Goal: Task Accomplishment & Management: Complete application form

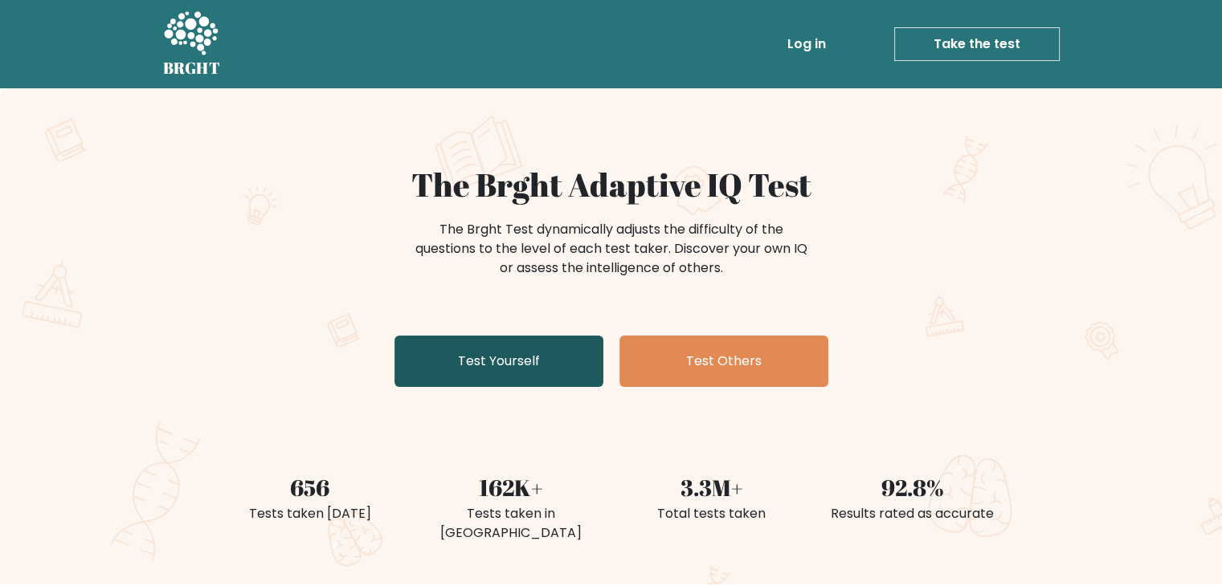
click at [484, 365] on link "Test Yourself" at bounding box center [498, 361] width 209 height 51
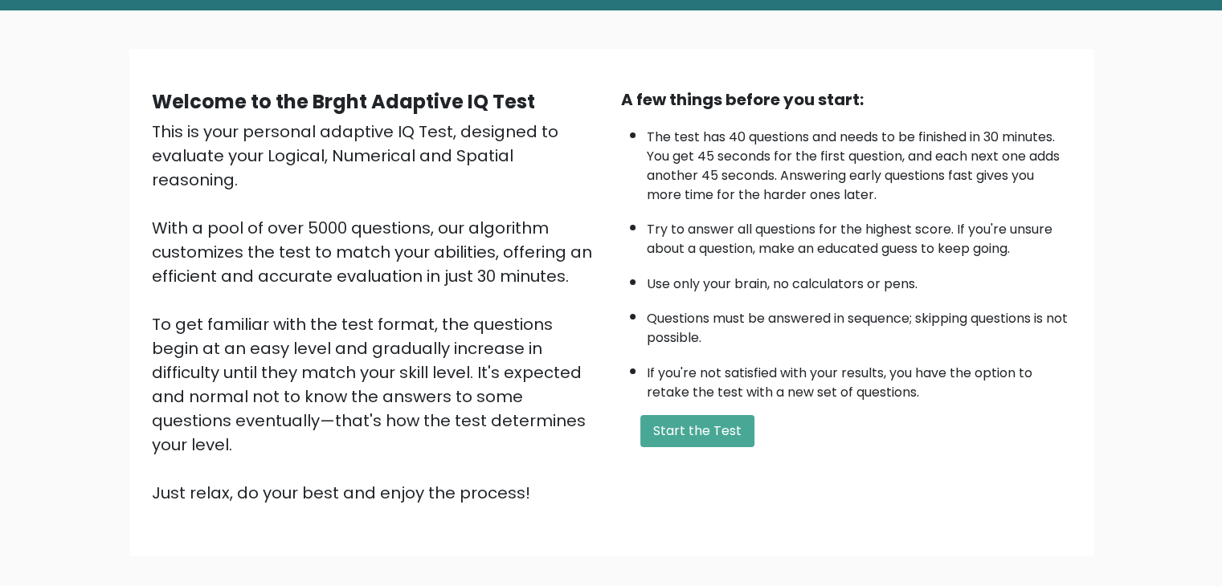
scroll to position [80, 0]
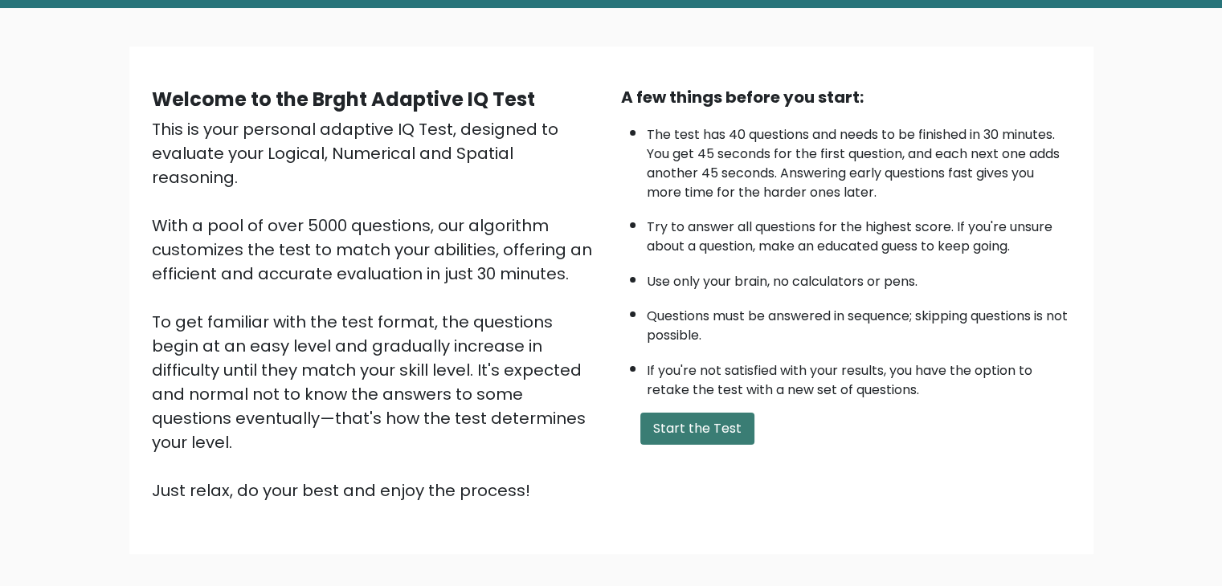
click at [702, 429] on button "Start the Test" at bounding box center [697, 429] width 114 height 32
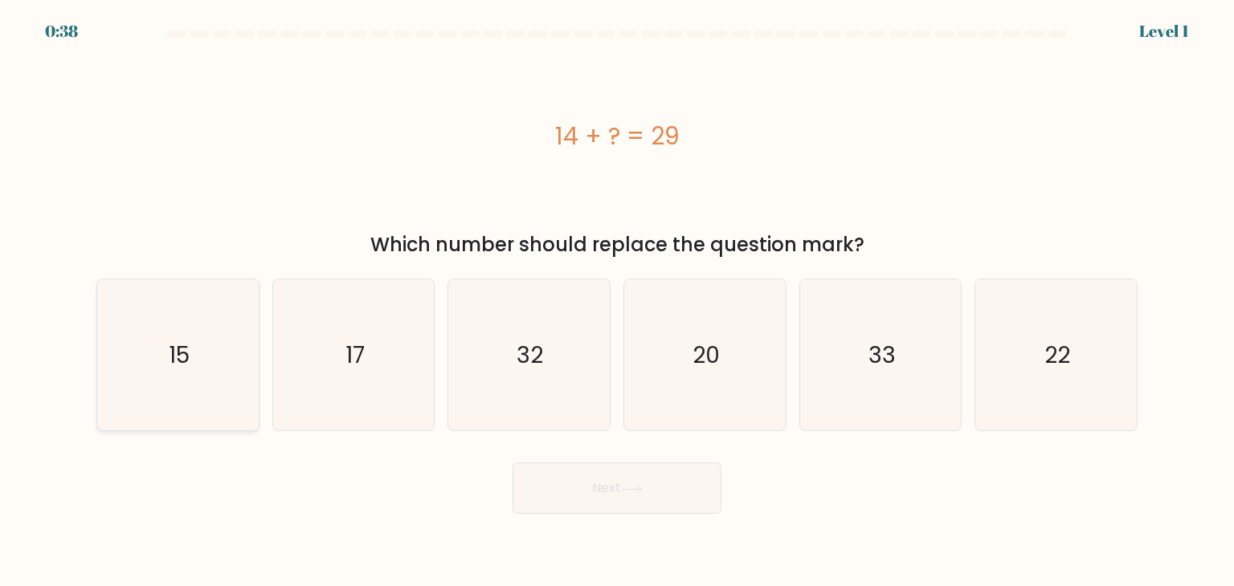
click at [158, 365] on icon "15" at bounding box center [177, 355] width 151 height 151
click at [617, 301] on input "a. 15" at bounding box center [617, 297] width 1 height 8
radio input "true"
click at [649, 496] on button "Next" at bounding box center [617, 488] width 209 height 51
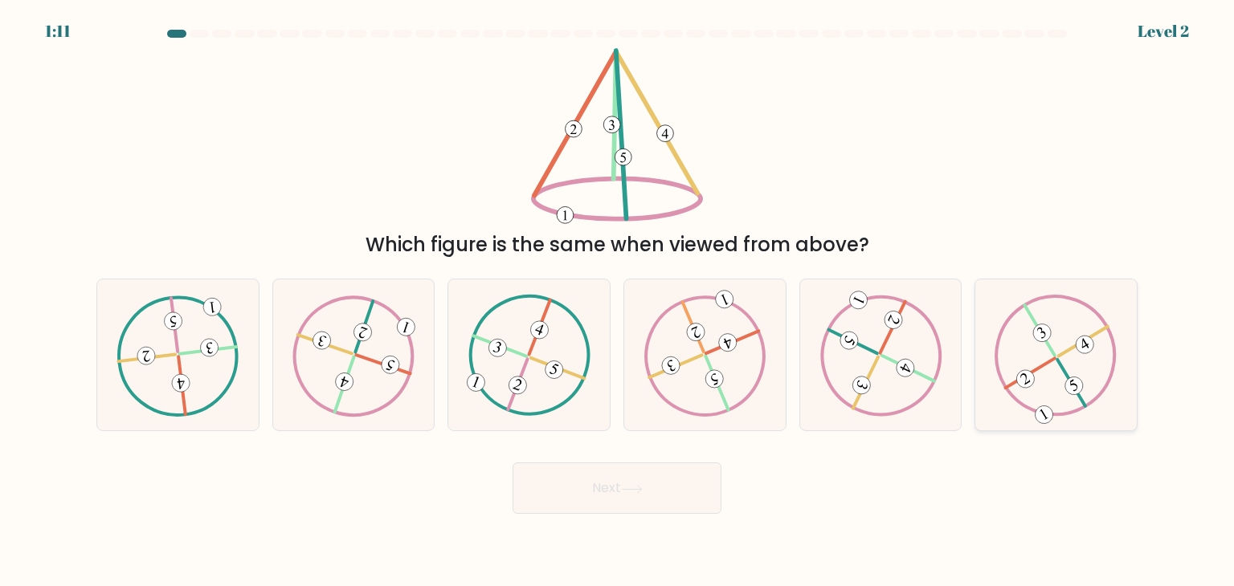
click at [1048, 374] on icon at bounding box center [1056, 355] width 122 height 121
click at [618, 301] on input "f." at bounding box center [617, 297] width 1 height 8
radio input "true"
click at [652, 496] on button "Next" at bounding box center [617, 488] width 209 height 51
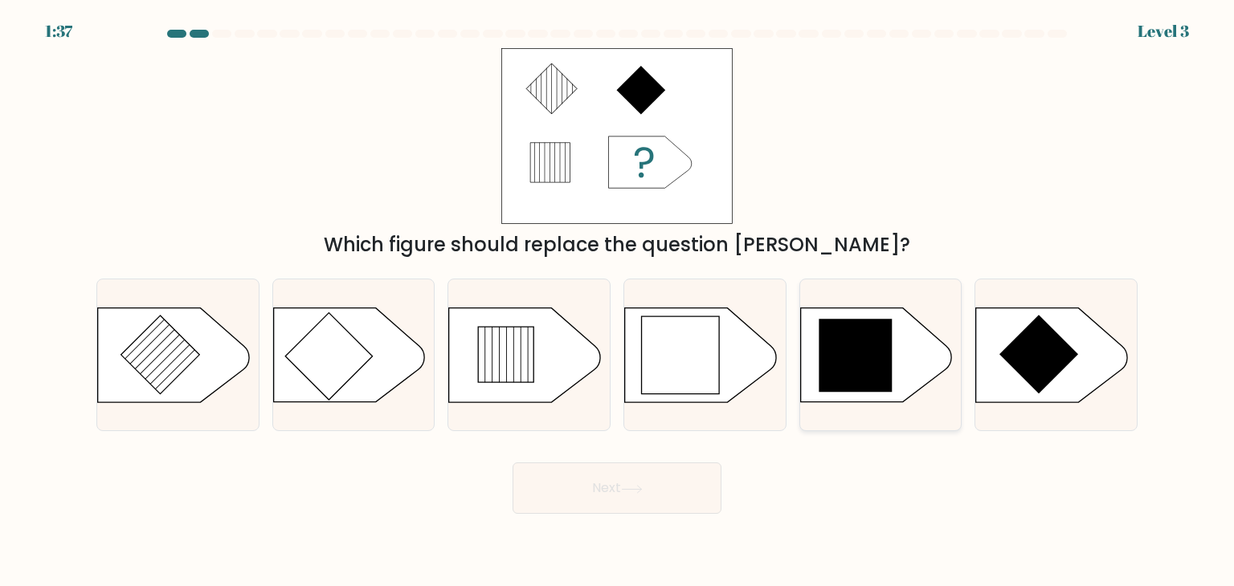
click at [854, 351] on icon at bounding box center [855, 355] width 73 height 73
click at [618, 301] on input "e." at bounding box center [617, 297] width 1 height 8
radio input "true"
click at [621, 493] on button "Next" at bounding box center [617, 488] width 209 height 51
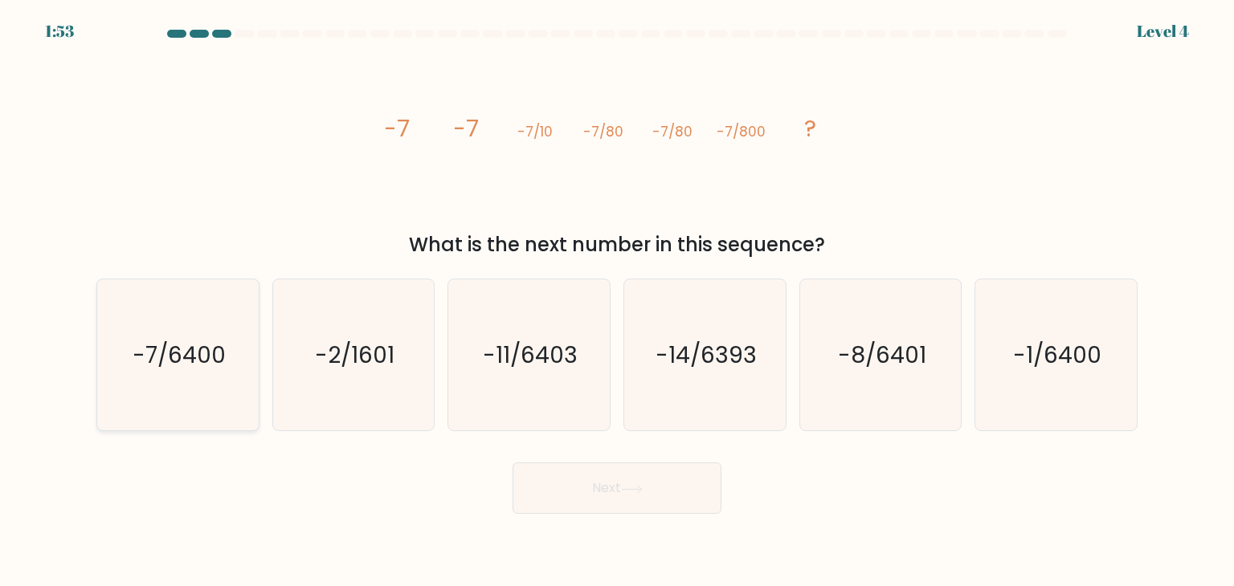
click at [170, 362] on text "-7/6400" at bounding box center [179, 355] width 93 height 32
click at [617, 301] on input "a. -7/6400" at bounding box center [617, 297] width 1 height 8
radio input "true"
click at [627, 482] on button "Next" at bounding box center [617, 488] width 209 height 51
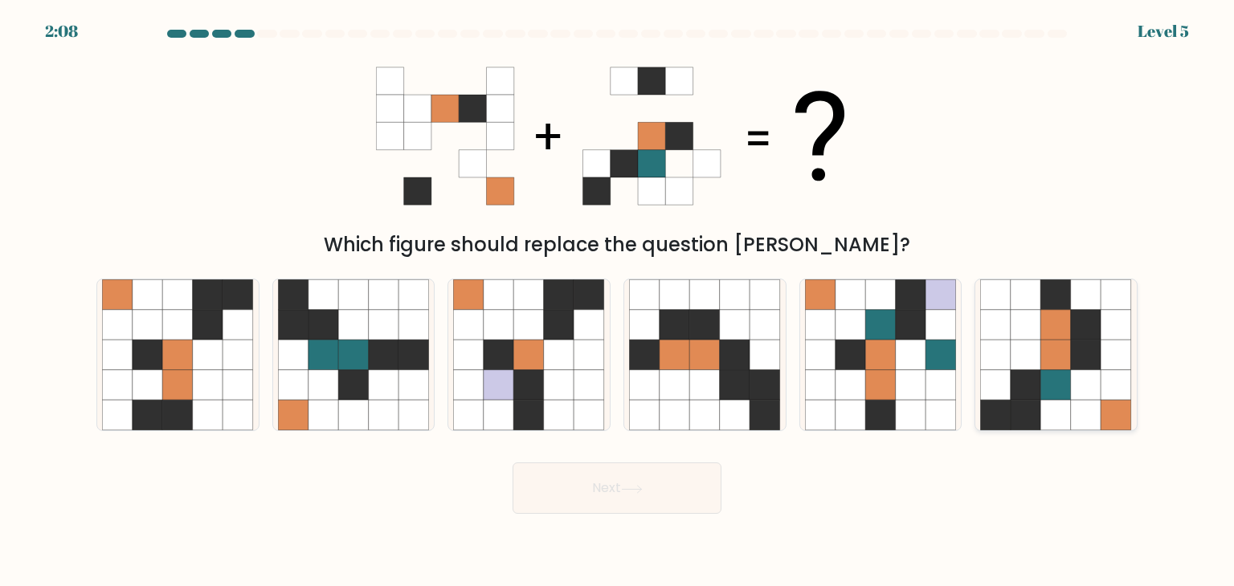
click at [1036, 341] on icon at bounding box center [1026, 355] width 31 height 31
click at [618, 301] on input "f." at bounding box center [617, 297] width 1 height 8
radio input "true"
click at [662, 480] on button "Next" at bounding box center [617, 488] width 209 height 51
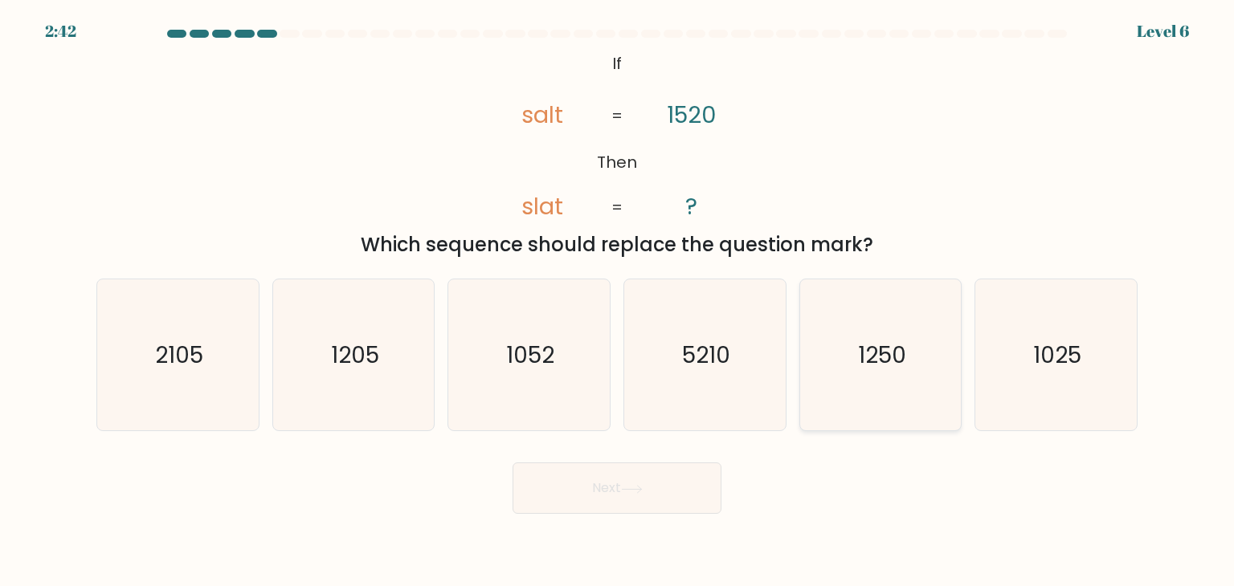
click at [864, 370] on text "1250" at bounding box center [882, 355] width 48 height 32
click at [618, 301] on input "e. 1250" at bounding box center [617, 297] width 1 height 8
radio input "true"
click at [598, 486] on button "Next" at bounding box center [617, 488] width 209 height 51
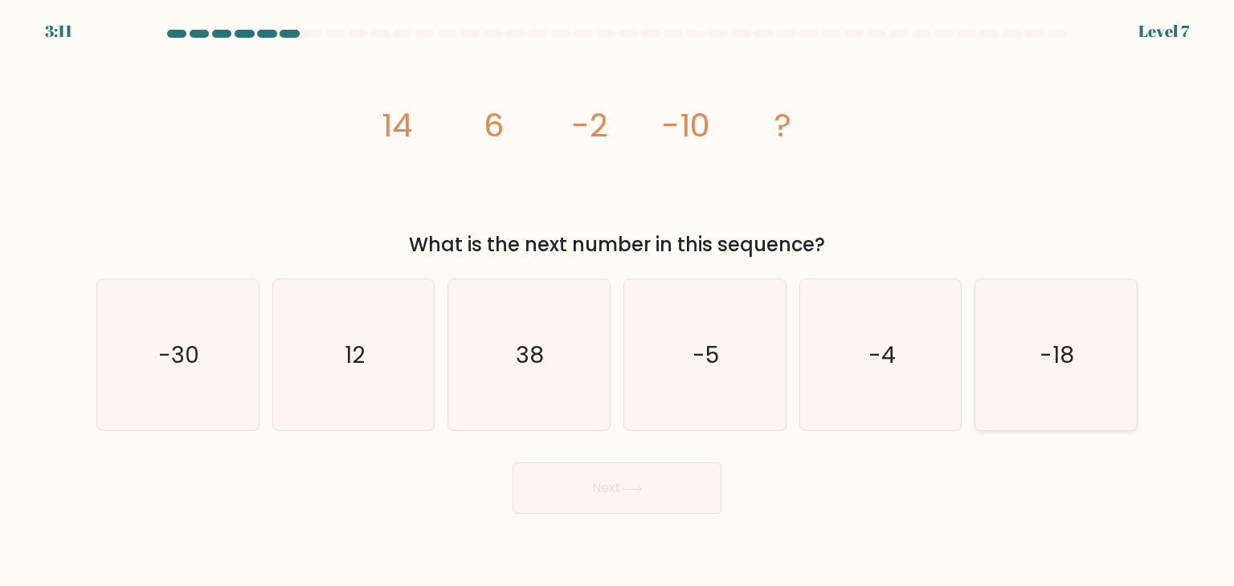
click at [1064, 353] on text "-18" at bounding box center [1057, 355] width 35 height 32
click at [618, 301] on input "f. -18" at bounding box center [617, 297] width 1 height 8
radio input "true"
click at [659, 496] on button "Next" at bounding box center [617, 488] width 209 height 51
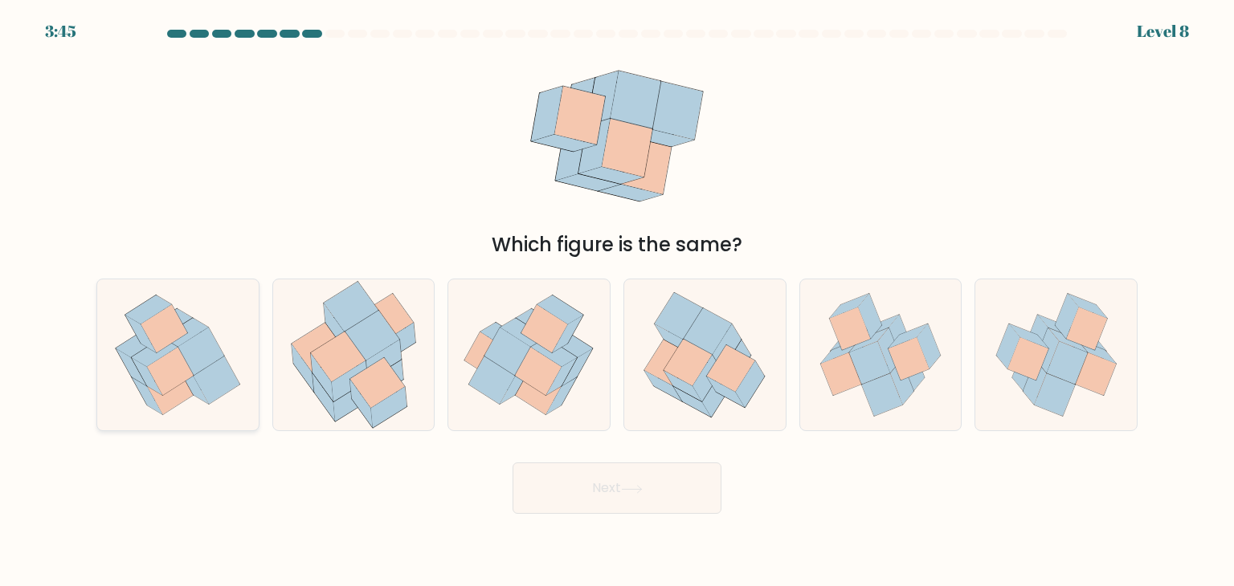
click at [190, 398] on icon at bounding box center [178, 355] width 150 height 151
click at [617, 301] on input "a." at bounding box center [617, 297] width 1 height 8
radio input "true"
click at [686, 374] on icon at bounding box center [688, 363] width 48 height 47
click at [618, 301] on input "d." at bounding box center [617, 297] width 1 height 8
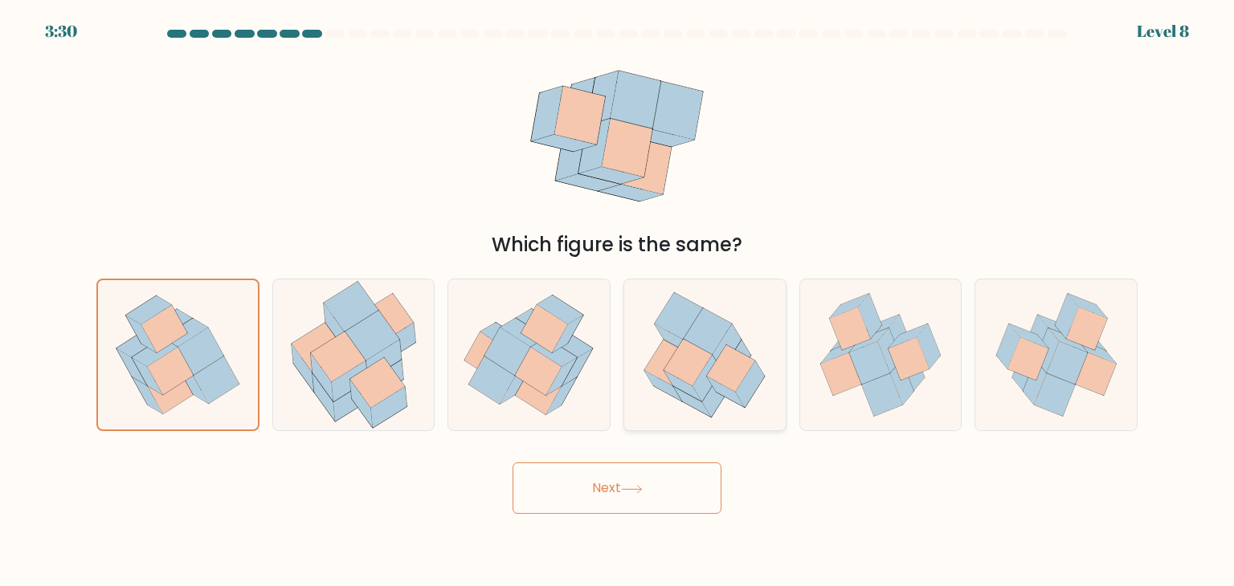
radio input "true"
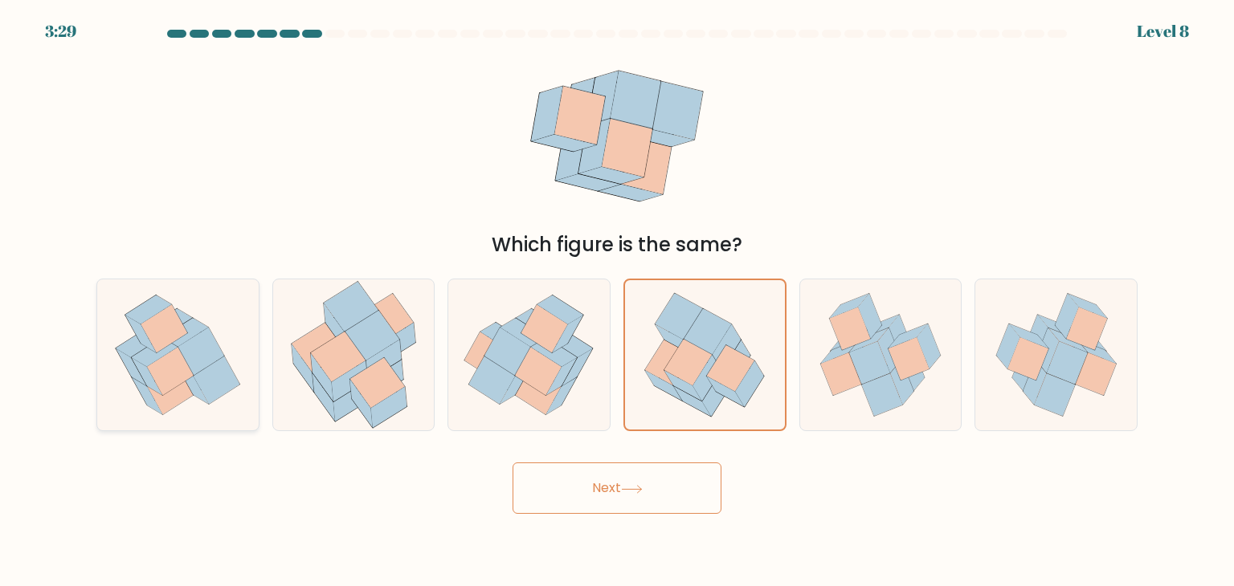
click at [206, 392] on icon at bounding box center [217, 381] width 47 height 48
click at [617, 301] on input "a." at bounding box center [617, 297] width 1 height 8
radio input "true"
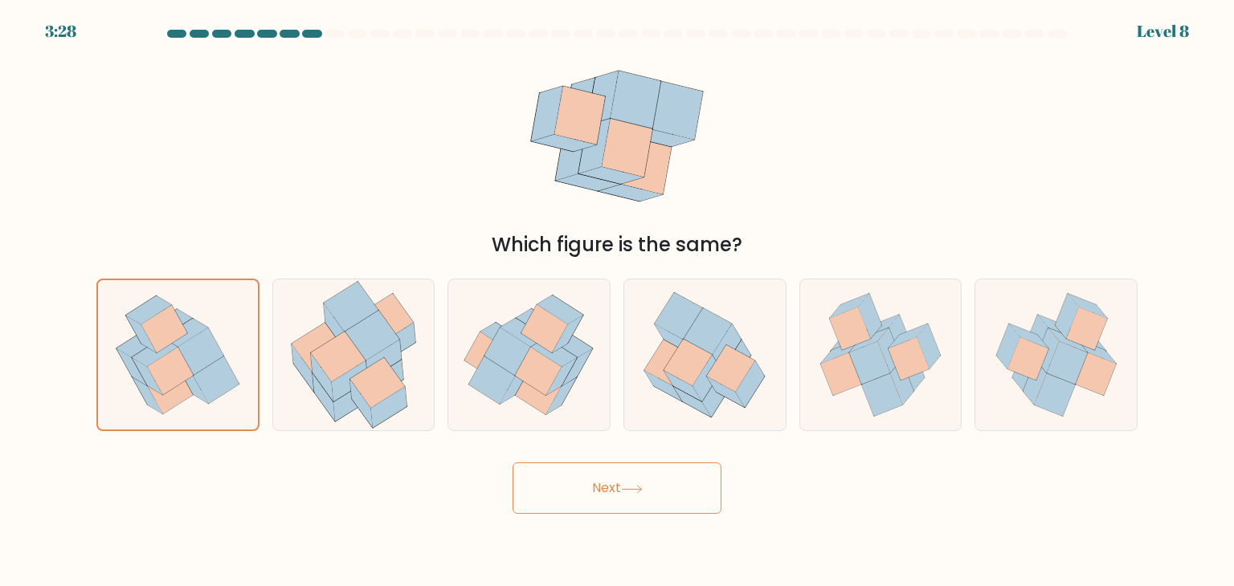
click at [630, 483] on button "Next" at bounding box center [617, 488] width 209 height 51
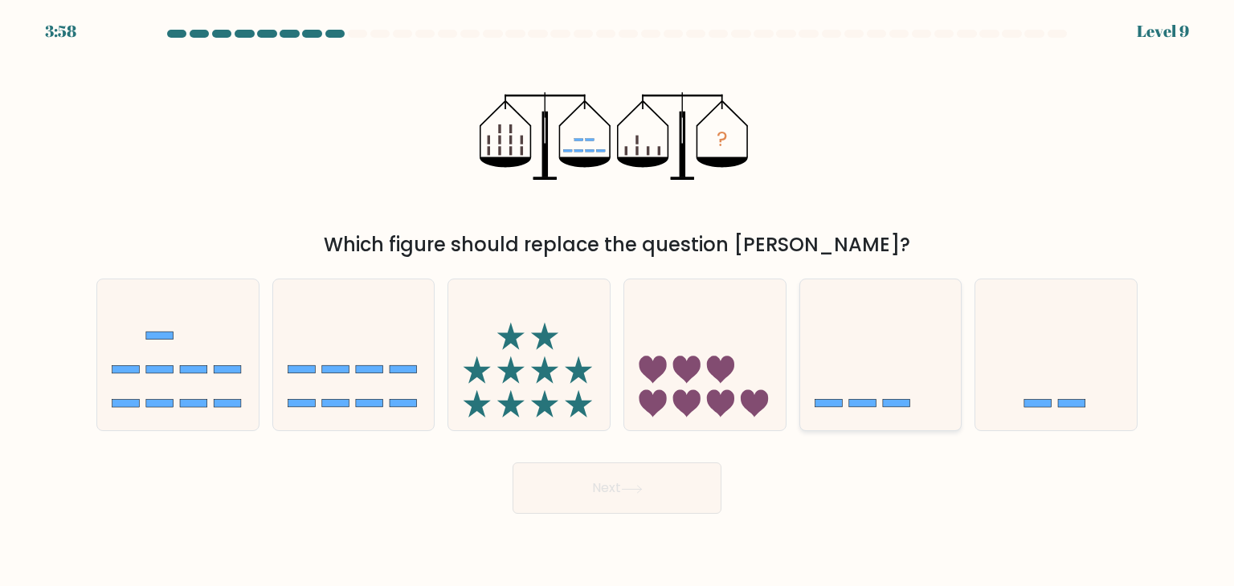
click at [924, 320] on icon at bounding box center [880, 354] width 161 height 133
click at [618, 301] on input "e." at bounding box center [617, 297] width 1 height 8
radio input "true"
click at [613, 487] on button "Next" at bounding box center [617, 488] width 209 height 51
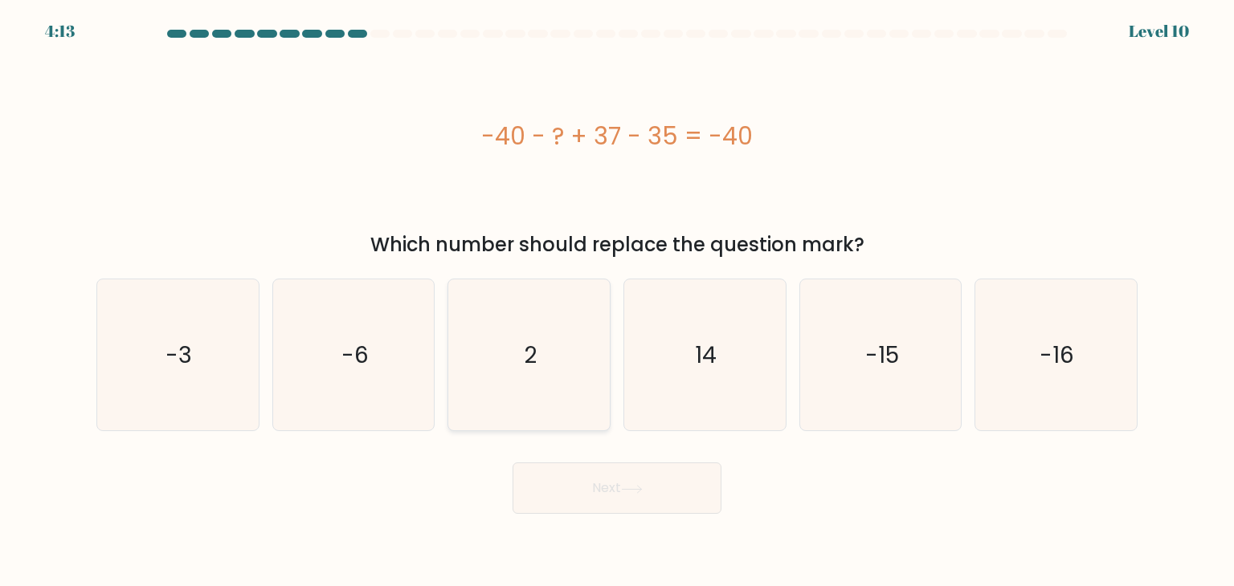
click at [499, 377] on icon "2" at bounding box center [528, 355] width 151 height 151
click at [617, 301] on input "c. 2" at bounding box center [617, 297] width 1 height 8
radio input "true"
click at [619, 486] on button "Next" at bounding box center [617, 488] width 209 height 51
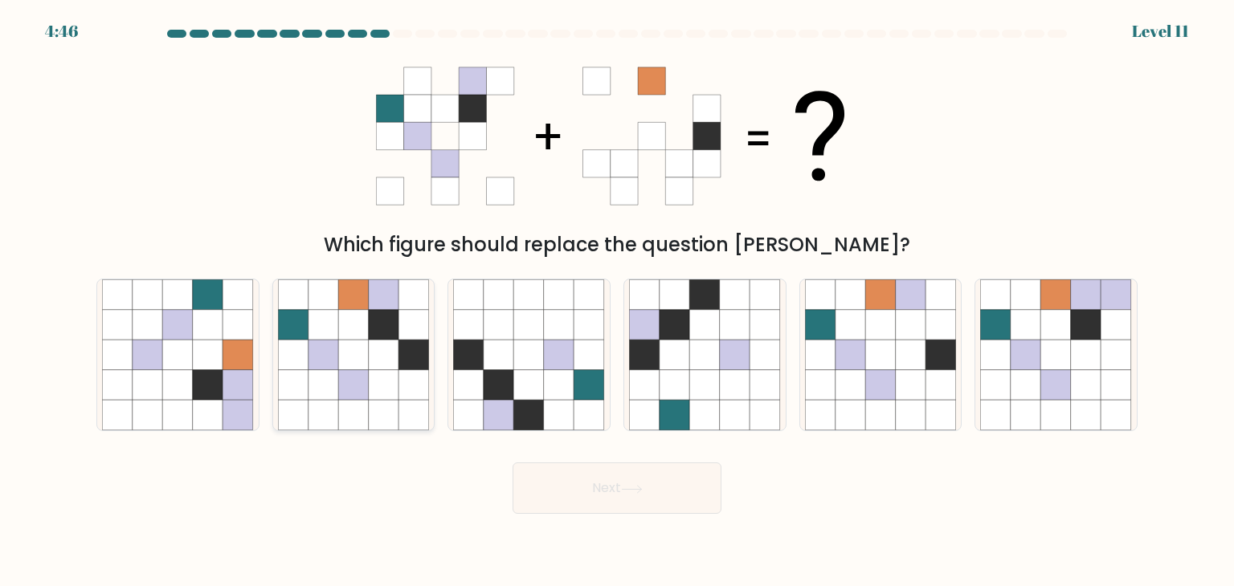
click at [364, 354] on icon at bounding box center [353, 355] width 31 height 31
click at [617, 301] on input "b." at bounding box center [617, 297] width 1 height 8
radio input "true"
click at [647, 489] on button "Next" at bounding box center [617, 488] width 209 height 51
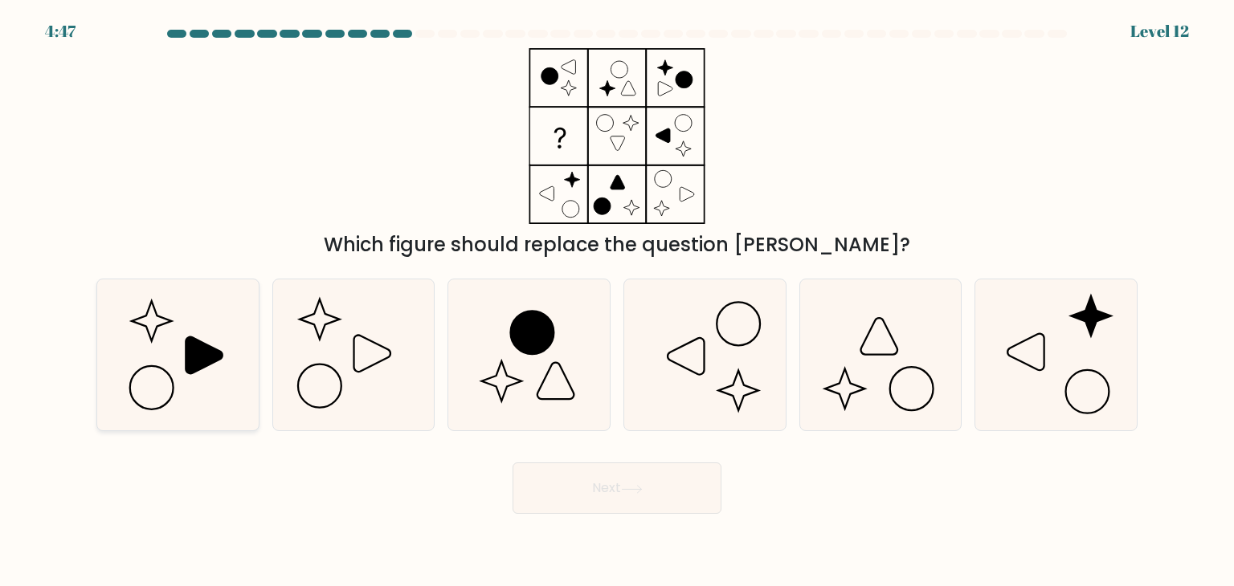
click at [198, 367] on icon at bounding box center [204, 355] width 37 height 37
click at [617, 301] on input "a." at bounding box center [617, 297] width 1 height 8
radio input "true"
click at [620, 488] on button "Next" at bounding box center [617, 488] width 209 height 51
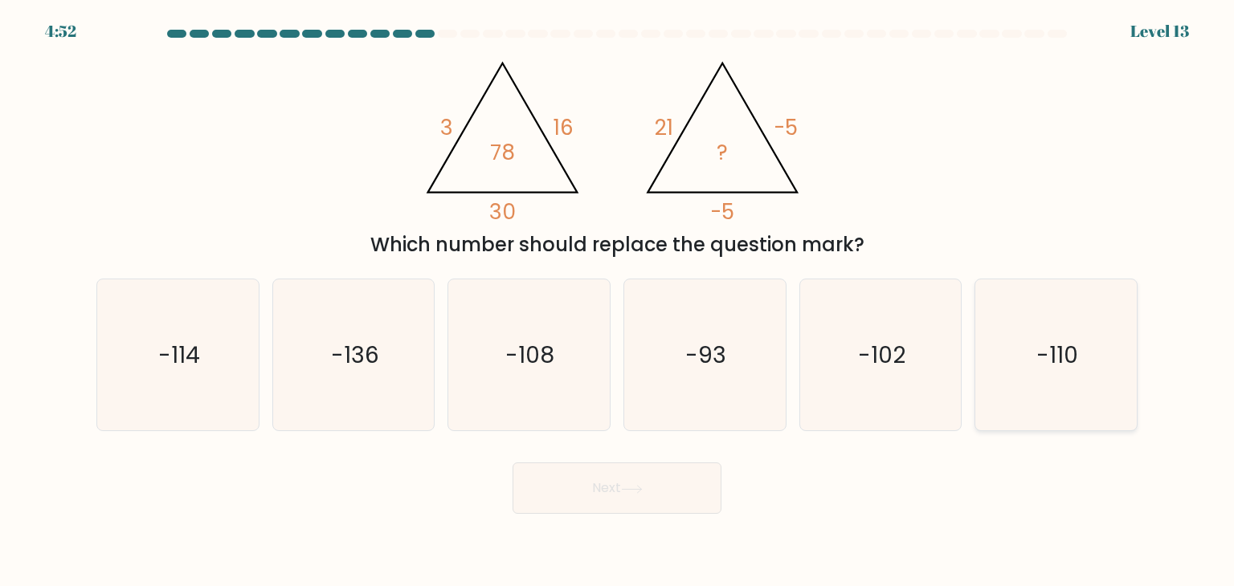
click at [1070, 361] on text "-110" at bounding box center [1057, 355] width 42 height 32
click at [618, 301] on input "f. -110" at bounding box center [617, 297] width 1 height 8
radio input "true"
click at [677, 490] on button "Next" at bounding box center [617, 488] width 209 height 51
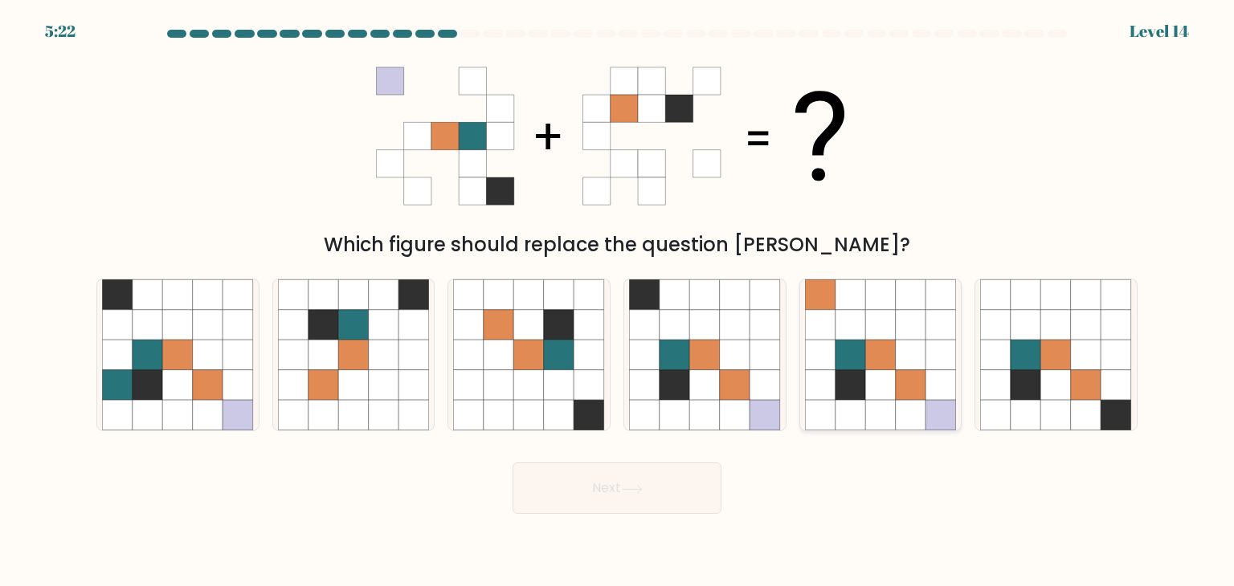
click at [909, 393] on icon at bounding box center [911, 385] width 31 height 31
click at [618, 301] on input "e." at bounding box center [617, 297] width 1 height 8
radio input "true"
click at [206, 383] on icon at bounding box center [208, 385] width 31 height 31
click at [617, 301] on input "a." at bounding box center [617, 297] width 1 height 8
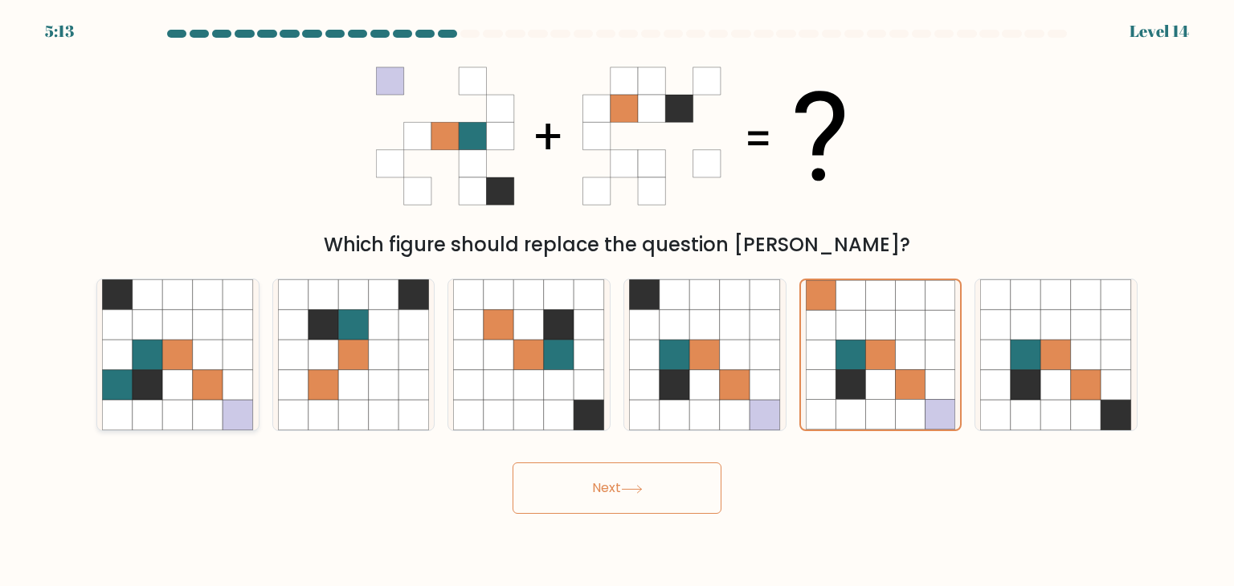
radio input "true"
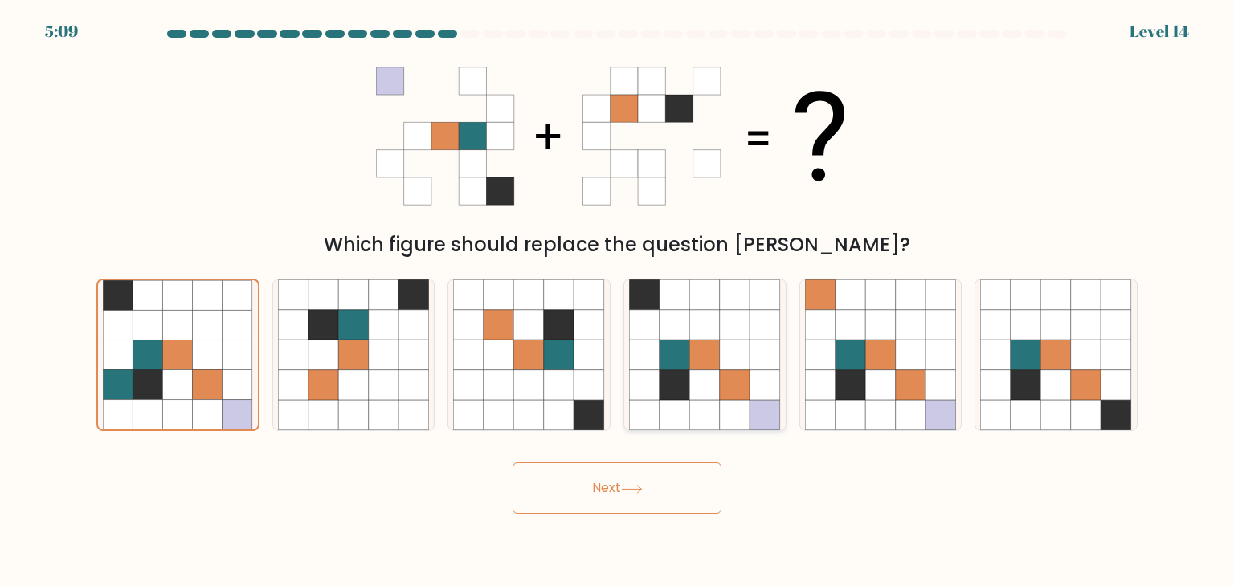
click at [717, 374] on icon at bounding box center [705, 385] width 31 height 31
click at [618, 301] on input "d." at bounding box center [617, 297] width 1 height 8
radio input "true"
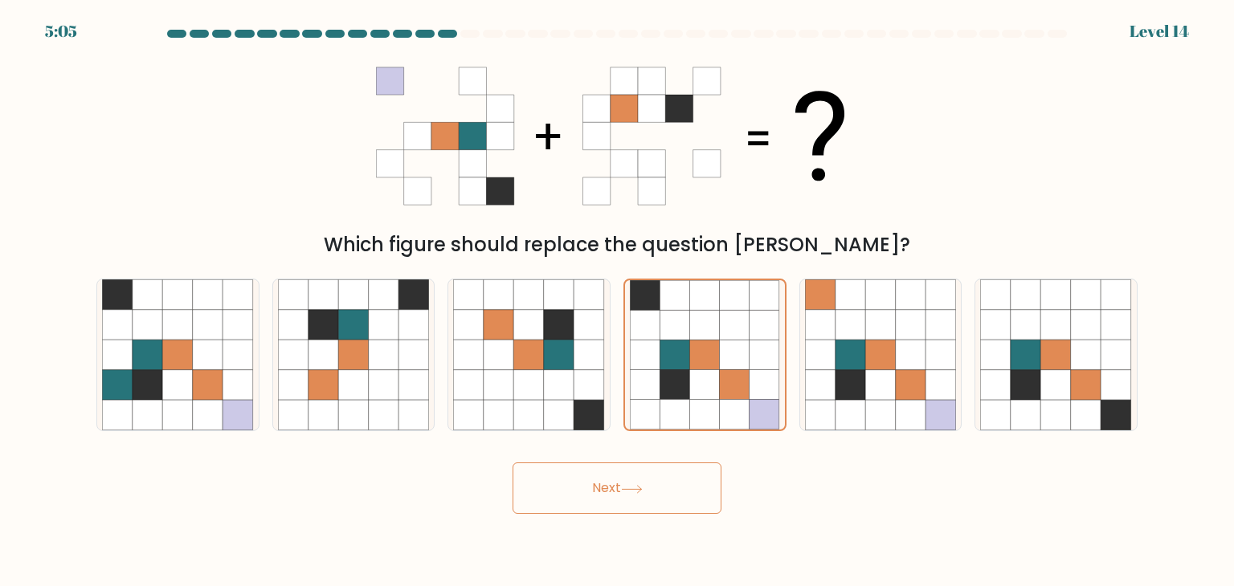
click at [637, 497] on button "Next" at bounding box center [617, 488] width 209 height 51
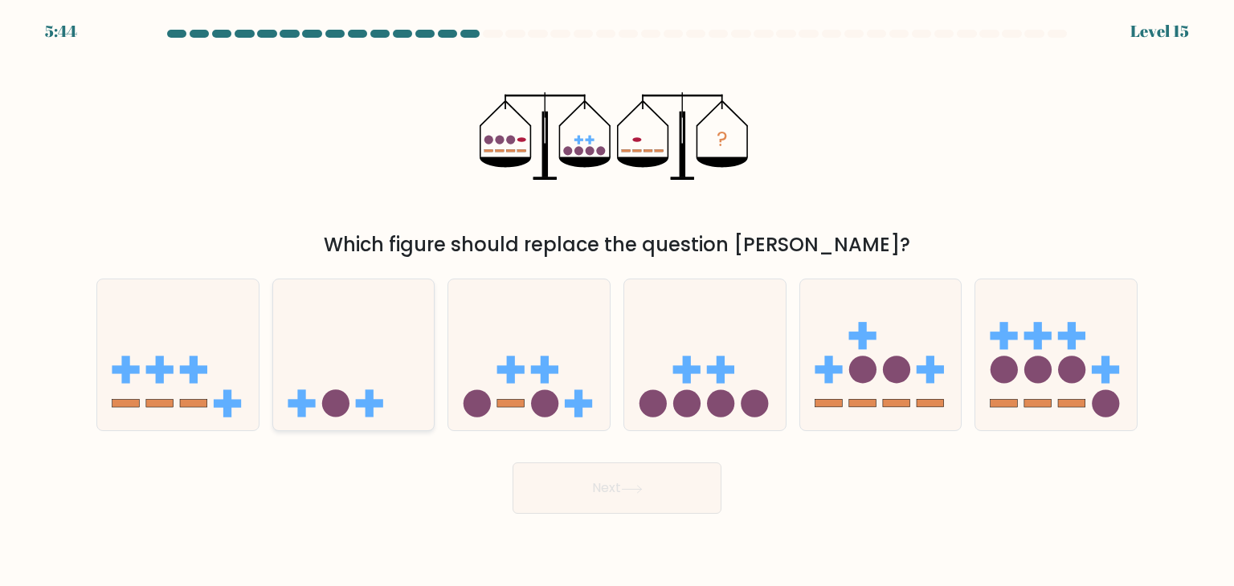
click at [374, 357] on icon at bounding box center [353, 354] width 161 height 133
click at [617, 301] on input "b." at bounding box center [617, 297] width 1 height 8
radio input "true"
click at [628, 482] on button "Next" at bounding box center [617, 488] width 209 height 51
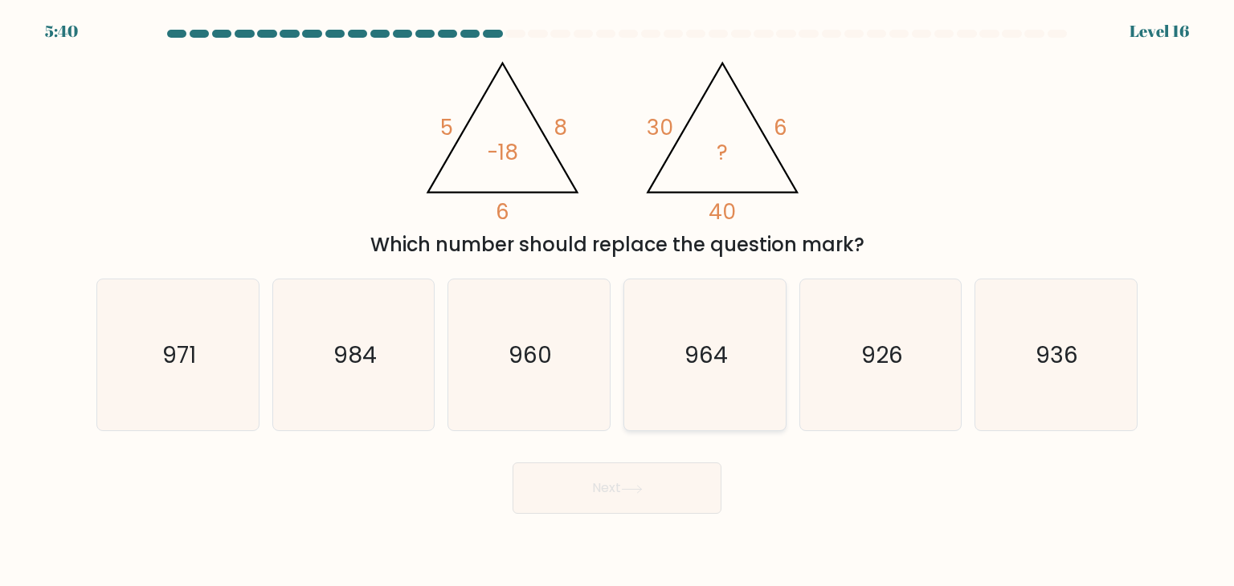
click at [714, 349] on text "964" at bounding box center [705, 355] width 43 height 32
click at [618, 301] on input "d. 964" at bounding box center [617, 297] width 1 height 8
radio input "true"
click at [537, 364] on text "960" at bounding box center [530, 355] width 43 height 32
click at [617, 301] on input "c. 960" at bounding box center [617, 297] width 1 height 8
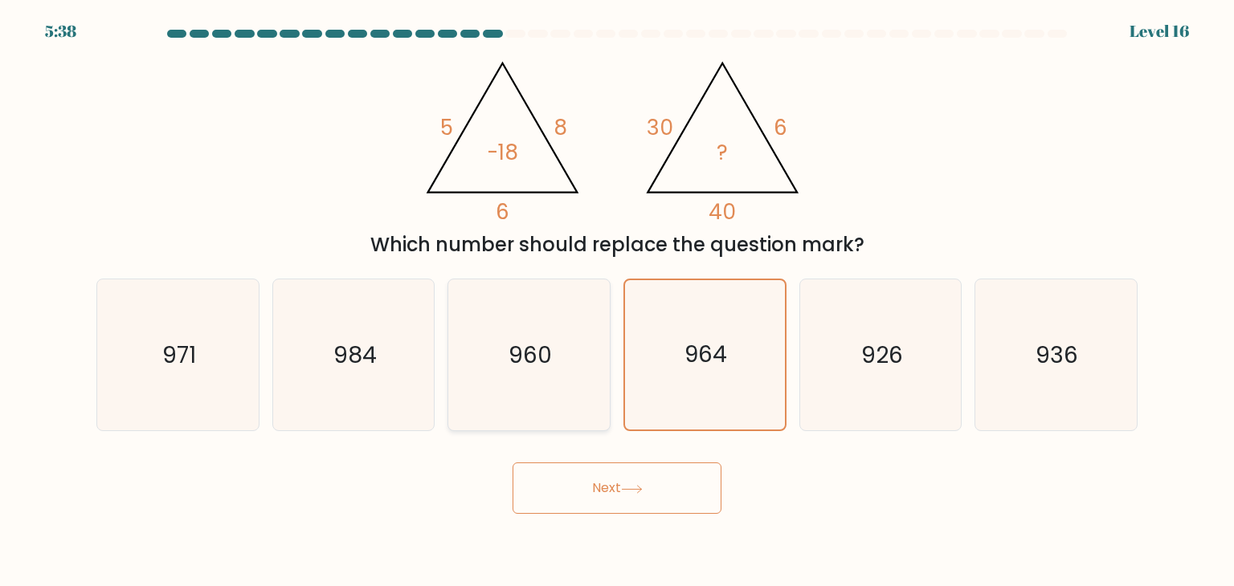
radio input "true"
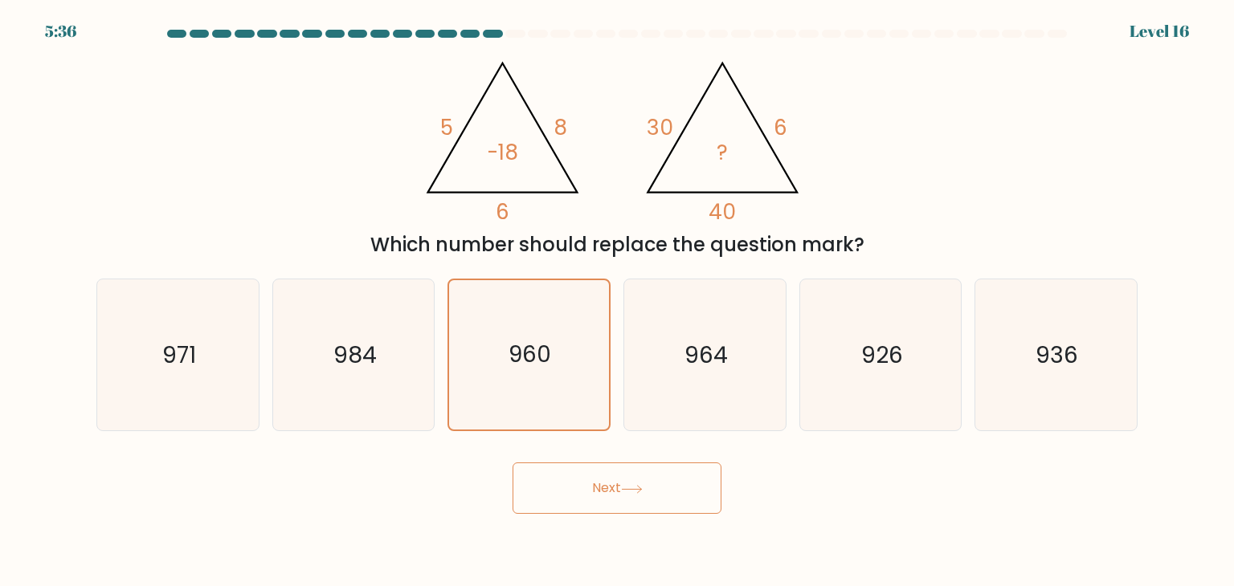
click at [627, 488] on icon at bounding box center [632, 489] width 22 height 9
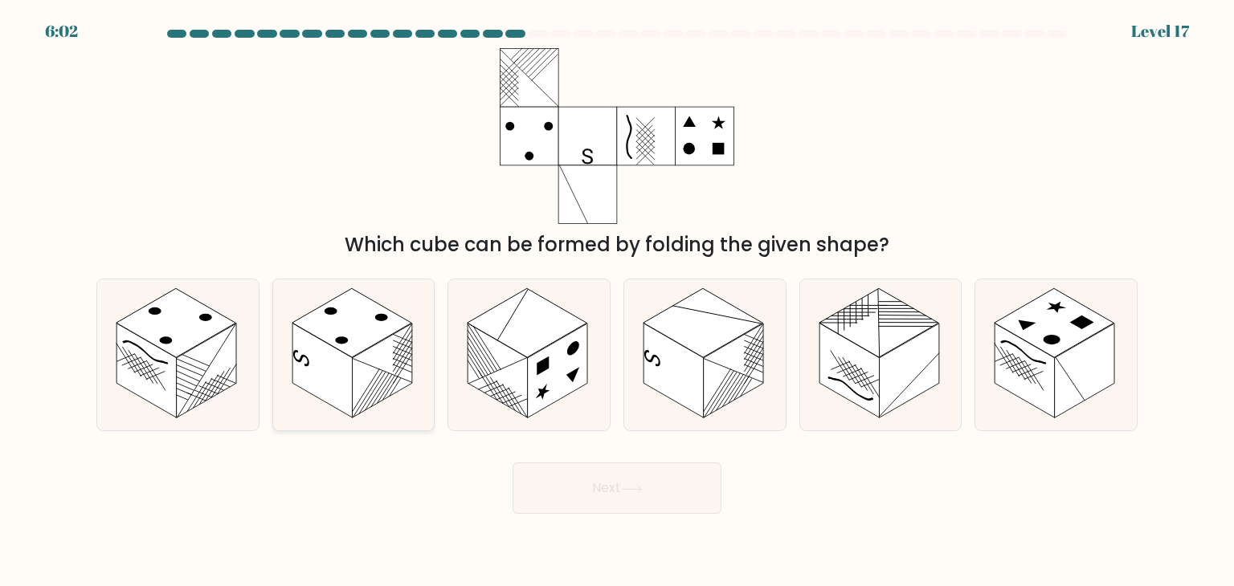
click at [358, 386] on rect at bounding box center [382, 371] width 60 height 95
click at [617, 301] on input "b." at bounding box center [617, 297] width 1 height 8
radio input "true"
click at [635, 495] on button "Next" at bounding box center [617, 488] width 209 height 51
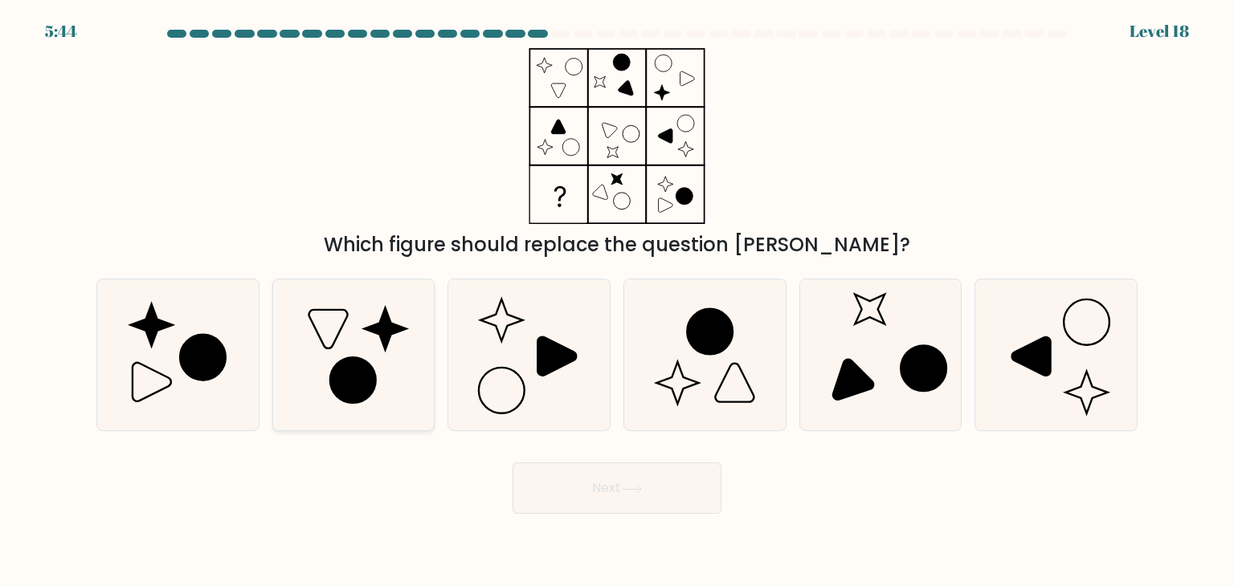
click at [351, 383] on icon at bounding box center [353, 380] width 46 height 46
click at [617, 301] on input "b." at bounding box center [617, 297] width 1 height 8
radio input "true"
click at [639, 492] on icon at bounding box center [632, 489] width 22 height 9
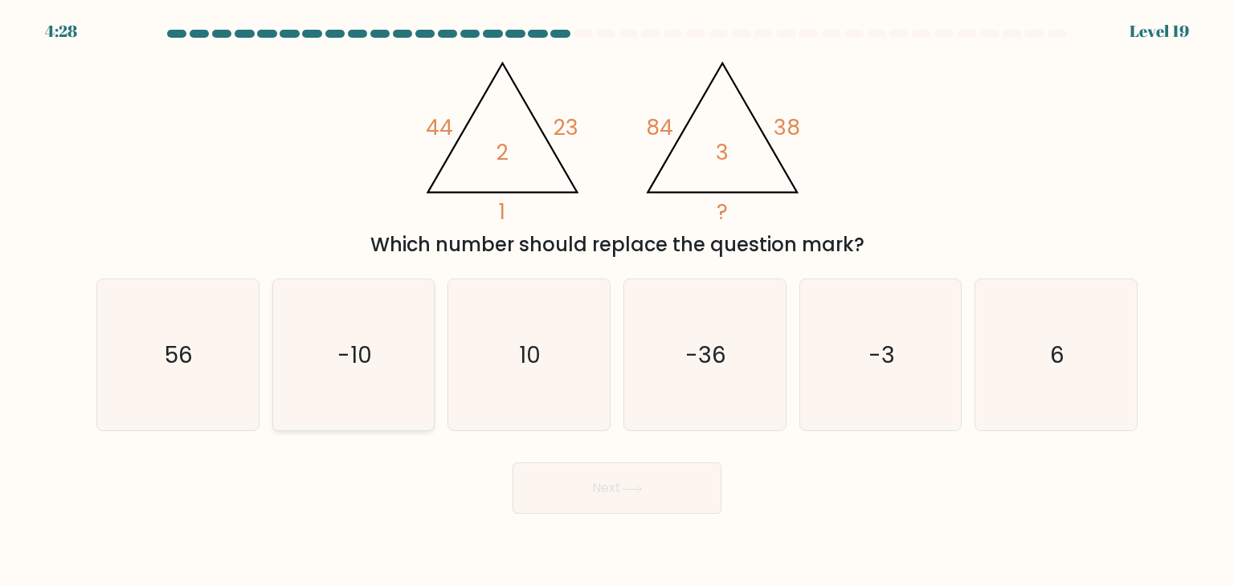
click at [356, 357] on text "-10" at bounding box center [354, 355] width 35 height 32
click at [617, 301] on input "b. -10" at bounding box center [617, 297] width 1 height 8
radio input "true"
click at [619, 492] on button "Next" at bounding box center [617, 488] width 209 height 51
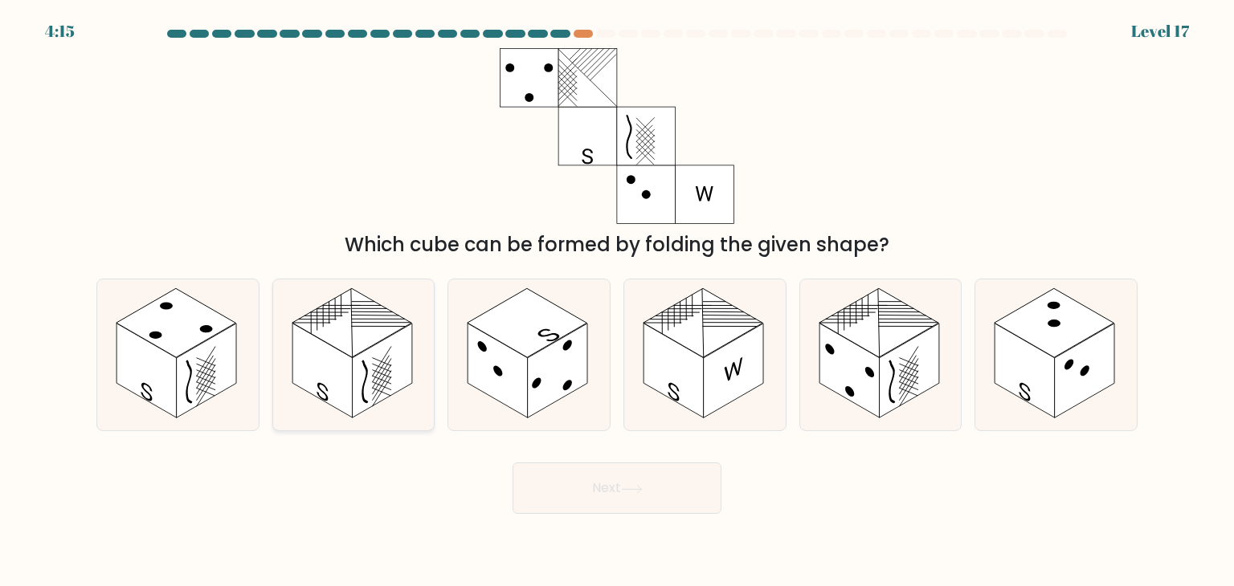
click at [363, 375] on rect at bounding box center [382, 371] width 60 height 95
click at [617, 301] on input "b." at bounding box center [617, 297] width 1 height 8
radio input "true"
click at [620, 471] on button "Next" at bounding box center [617, 488] width 209 height 51
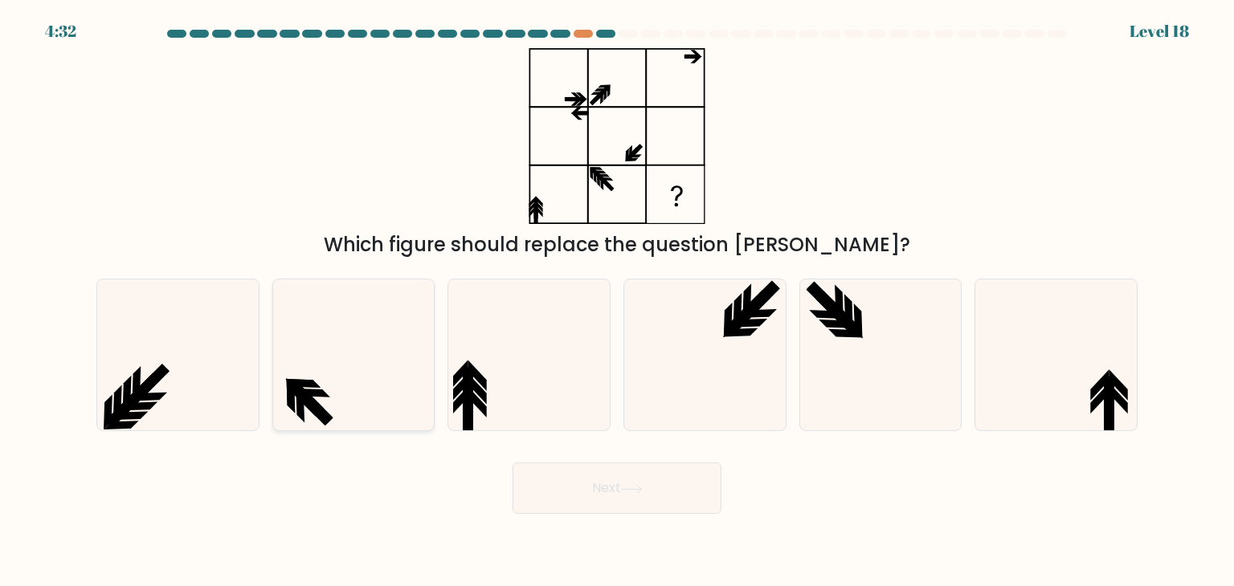
click at [329, 410] on icon at bounding box center [353, 355] width 151 height 151
click at [617, 301] on input "b." at bounding box center [617, 297] width 1 height 8
radio input "true"
click at [639, 488] on icon at bounding box center [632, 489] width 22 height 9
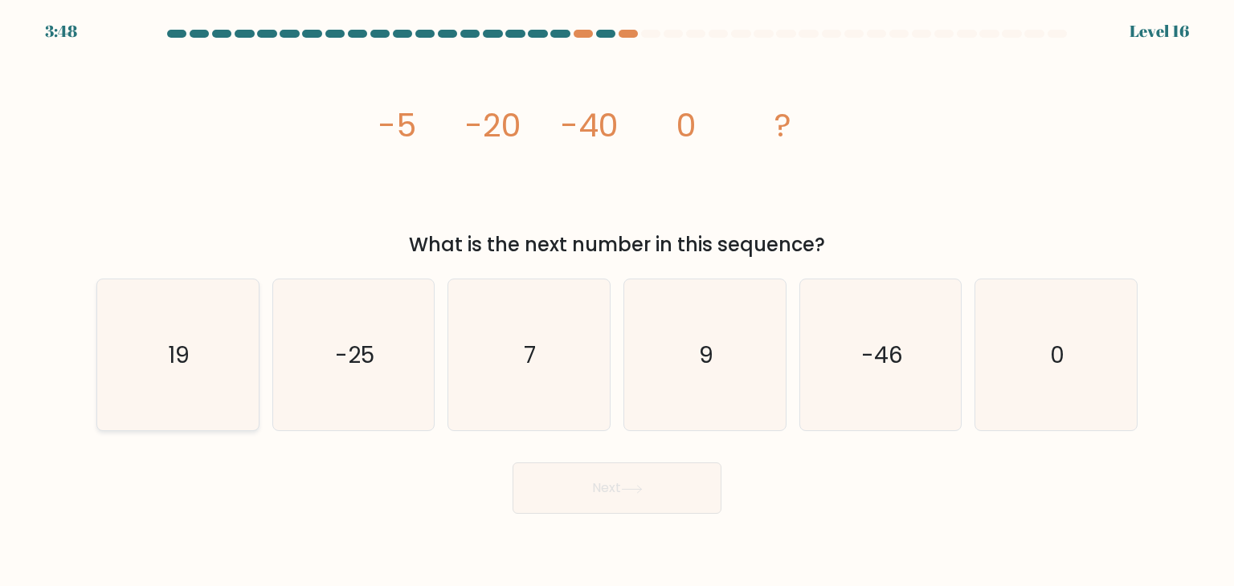
click at [198, 361] on icon "19" at bounding box center [177, 355] width 151 height 151
click at [617, 301] on input "a. 19" at bounding box center [617, 297] width 1 height 8
radio input "true"
click at [648, 478] on button "Next" at bounding box center [617, 488] width 209 height 51
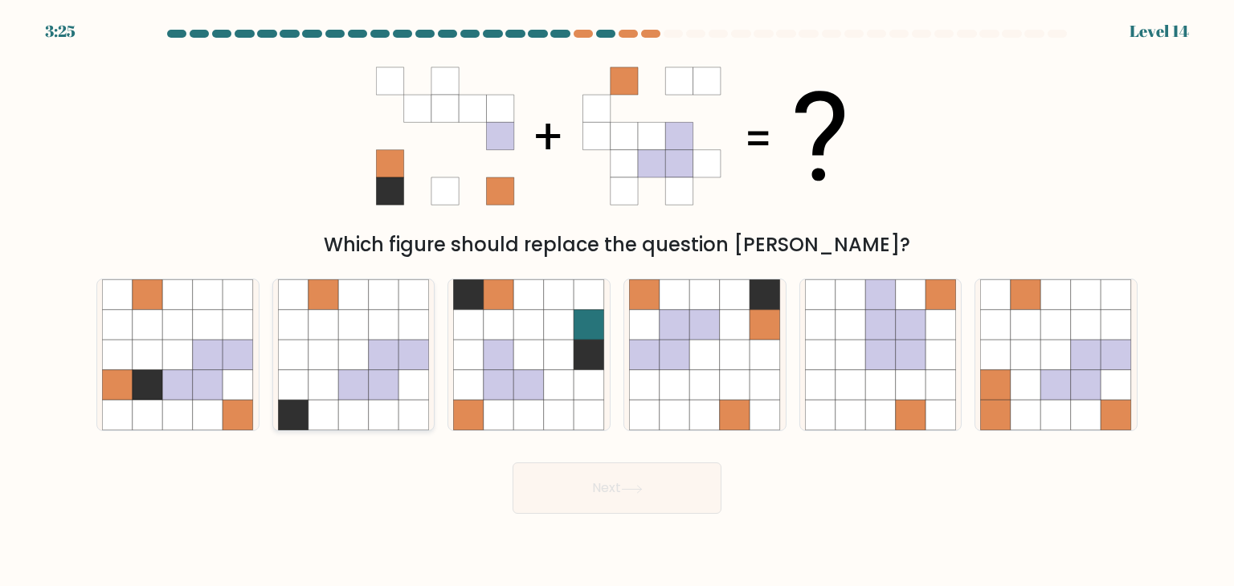
click at [357, 355] on icon at bounding box center [353, 355] width 31 height 31
click at [617, 301] on input "b." at bounding box center [617, 297] width 1 height 8
radio input "true"
click at [700, 414] on icon at bounding box center [705, 416] width 31 height 31
click at [618, 301] on input "d." at bounding box center [617, 297] width 1 height 8
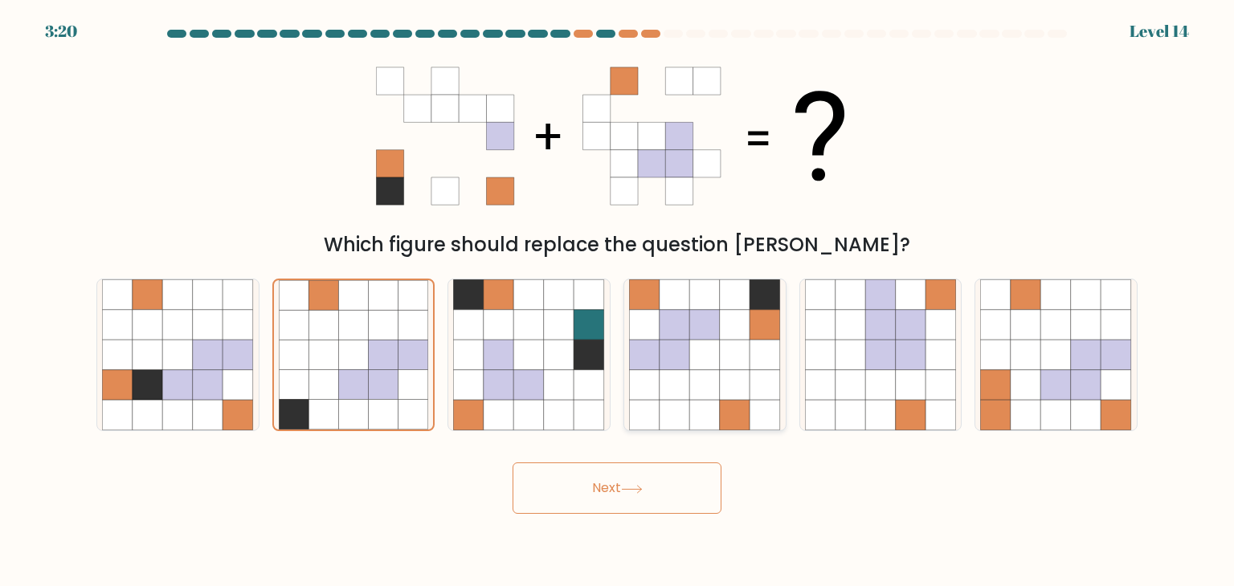
radio input "true"
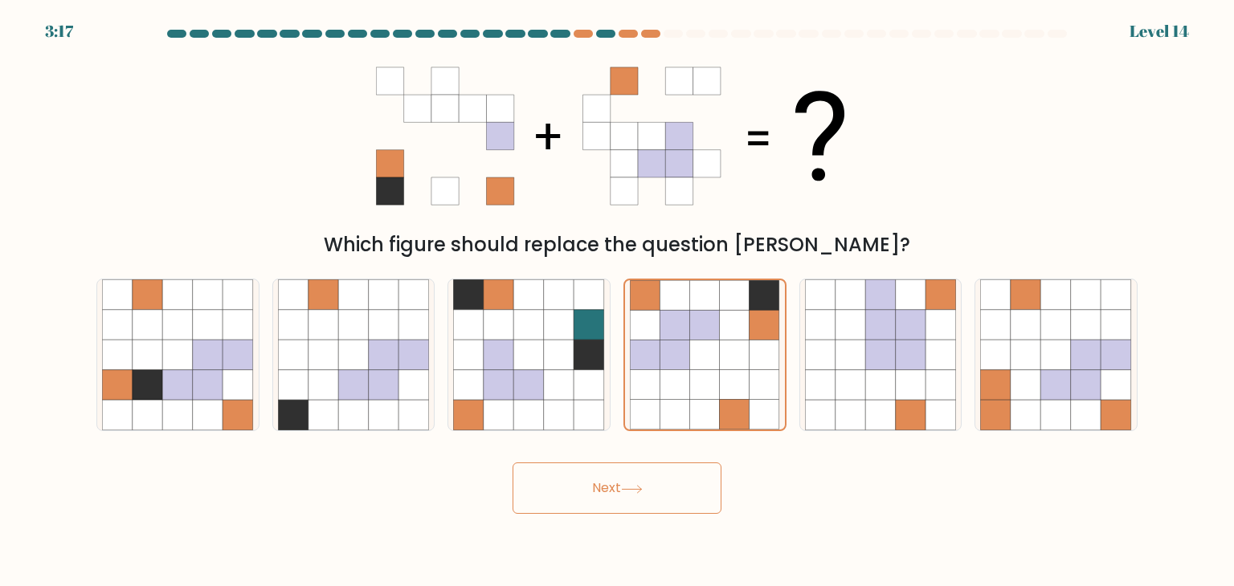
click at [664, 492] on button "Next" at bounding box center [617, 488] width 209 height 51
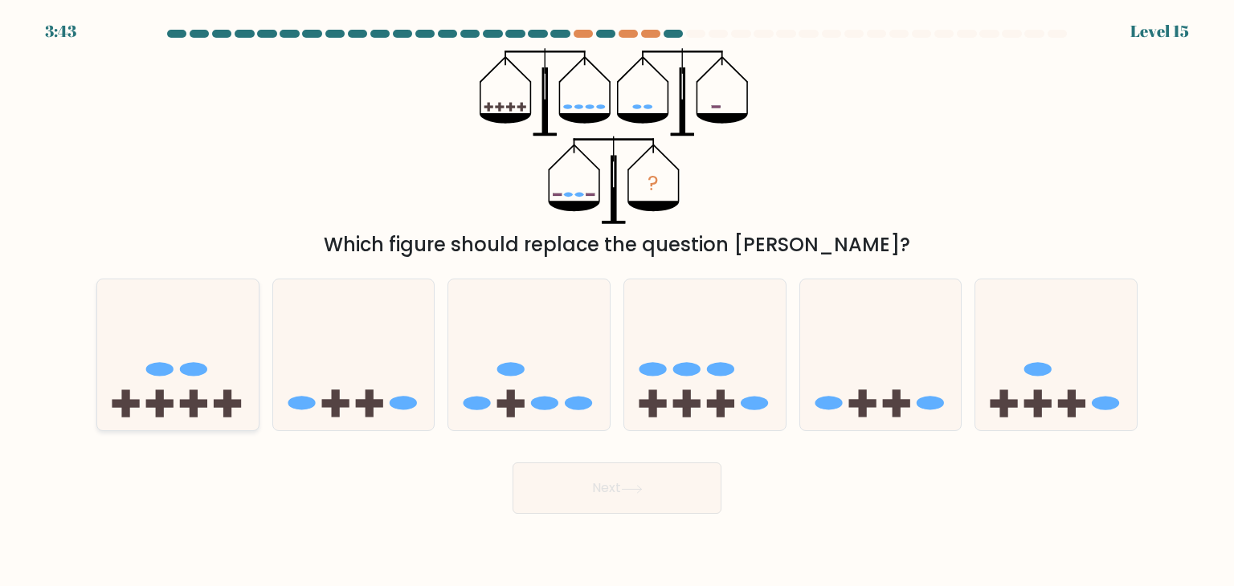
click at [202, 390] on icon at bounding box center [177, 354] width 161 height 133
click at [617, 301] on input "a." at bounding box center [617, 297] width 1 height 8
radio input "true"
click at [643, 492] on icon at bounding box center [632, 489] width 22 height 9
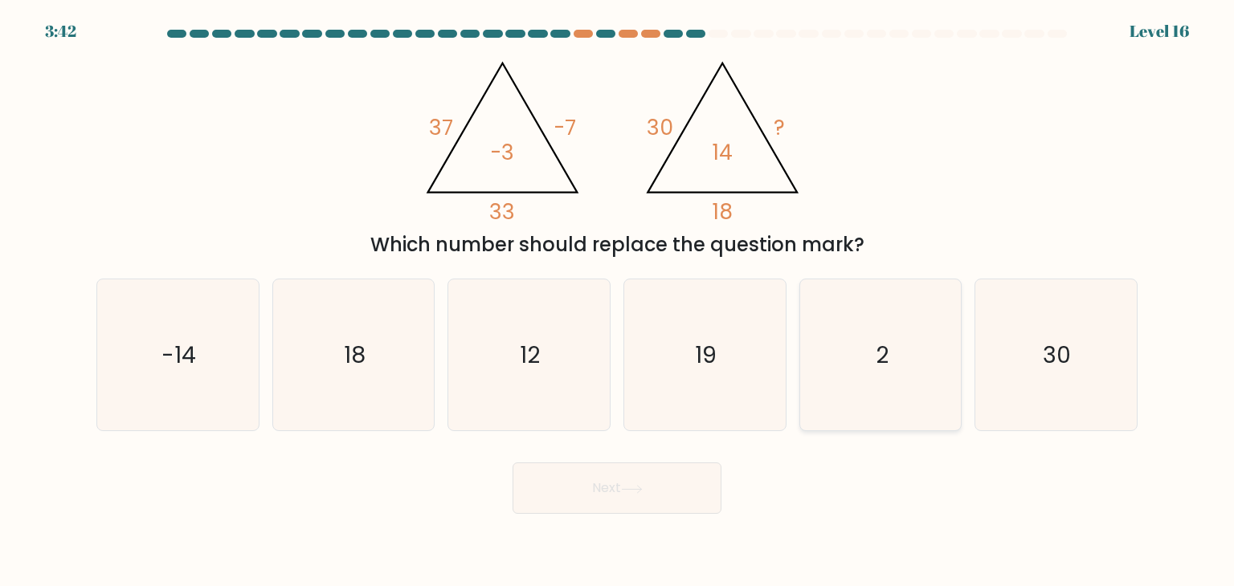
click at [848, 345] on icon "2" at bounding box center [880, 355] width 151 height 151
click at [618, 301] on input "e. 2" at bounding box center [617, 297] width 1 height 8
radio input "true"
click at [630, 489] on icon at bounding box center [632, 489] width 22 height 9
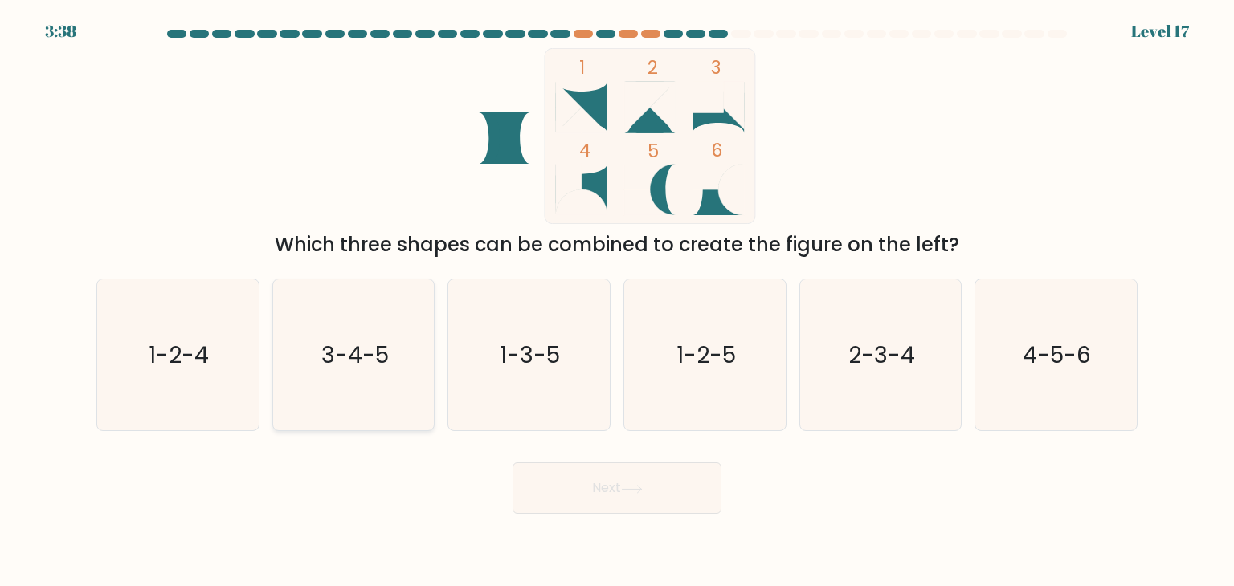
click at [349, 374] on icon "3-4-5" at bounding box center [353, 355] width 151 height 151
click at [617, 301] on input "b. 3-4-5" at bounding box center [617, 297] width 1 height 8
radio input "true"
click at [1065, 359] on text "4-5-6" at bounding box center [1057, 355] width 68 height 32
click at [618, 301] on input "f. 4-5-6" at bounding box center [617, 297] width 1 height 8
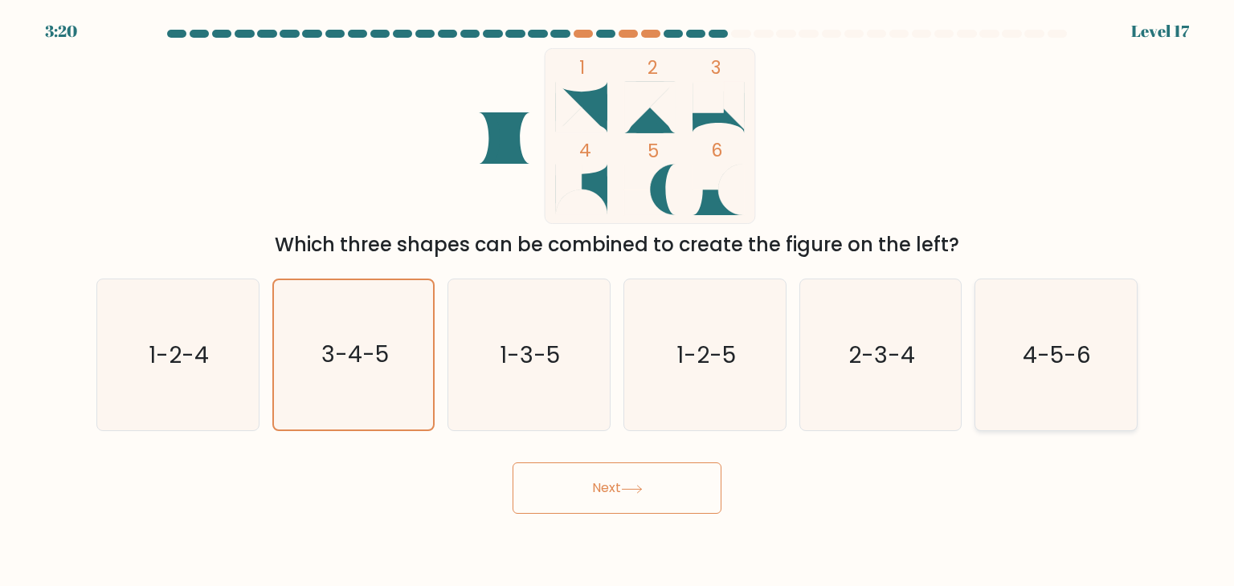
radio input "true"
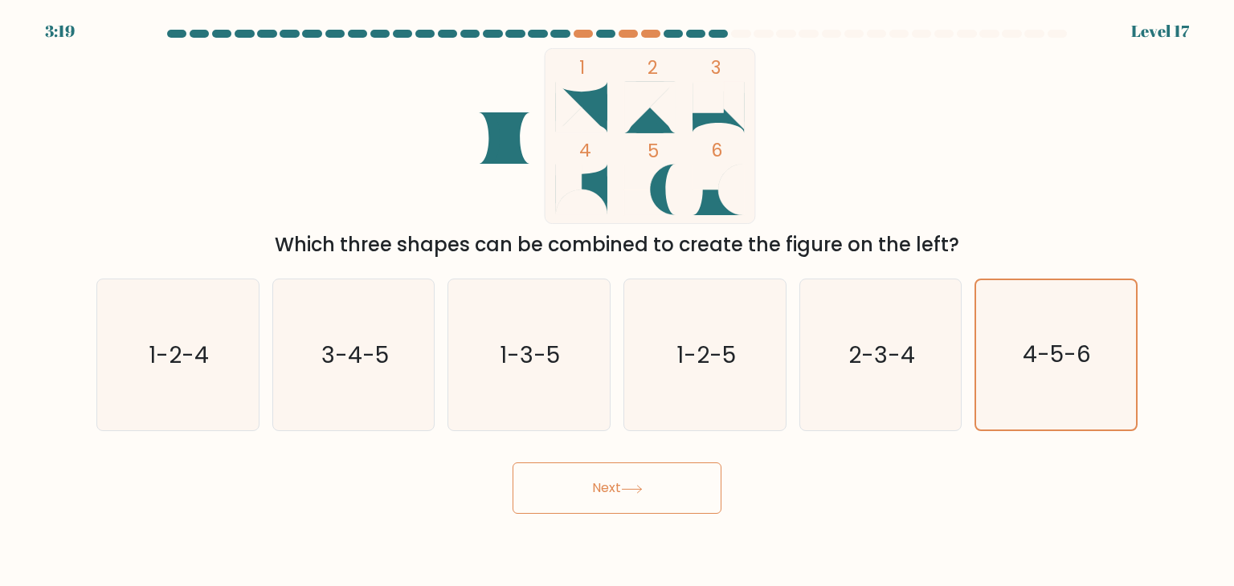
click at [665, 496] on button "Next" at bounding box center [617, 488] width 209 height 51
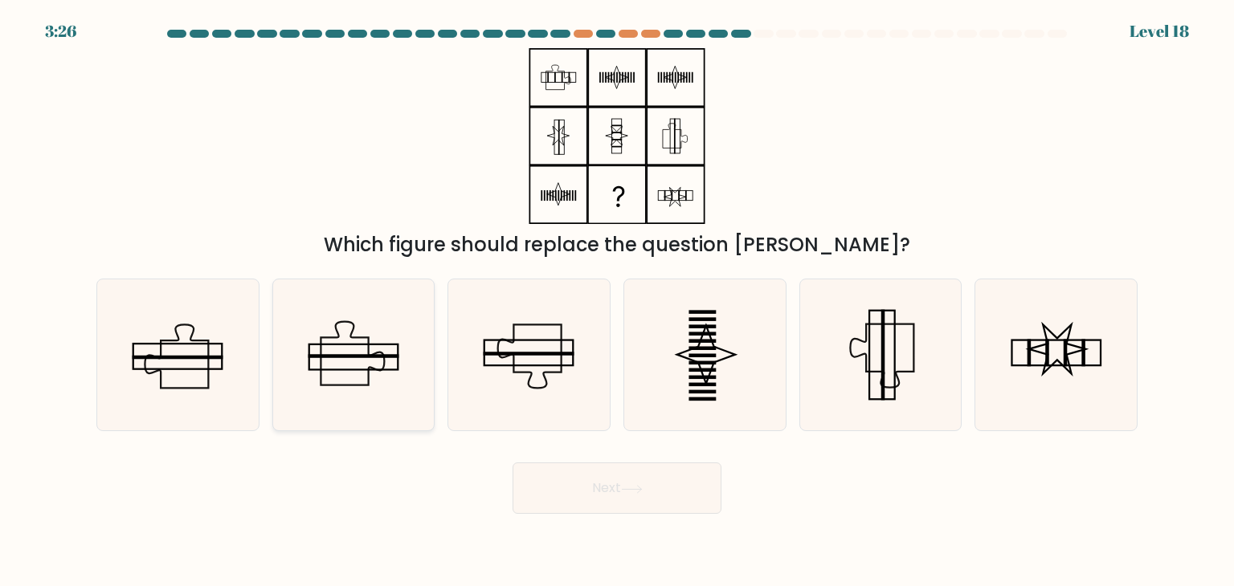
click at [349, 365] on icon at bounding box center [353, 355] width 151 height 151
click at [617, 301] on input "b." at bounding box center [617, 297] width 1 height 8
radio input "true"
click at [664, 492] on button "Next" at bounding box center [617, 488] width 209 height 51
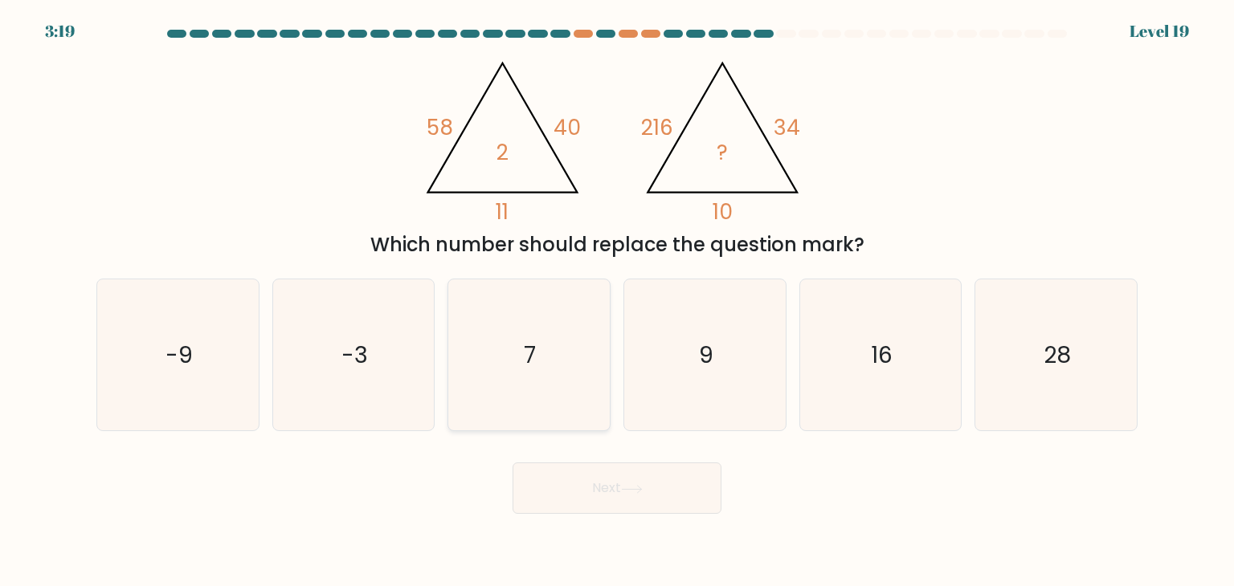
click at [485, 370] on icon "7" at bounding box center [528, 355] width 151 height 151
click at [617, 301] on input "c. 7" at bounding box center [617, 297] width 1 height 8
radio input "true"
click at [877, 347] on text "16" at bounding box center [882, 355] width 22 height 32
click at [618, 301] on input "e. 16" at bounding box center [617, 297] width 1 height 8
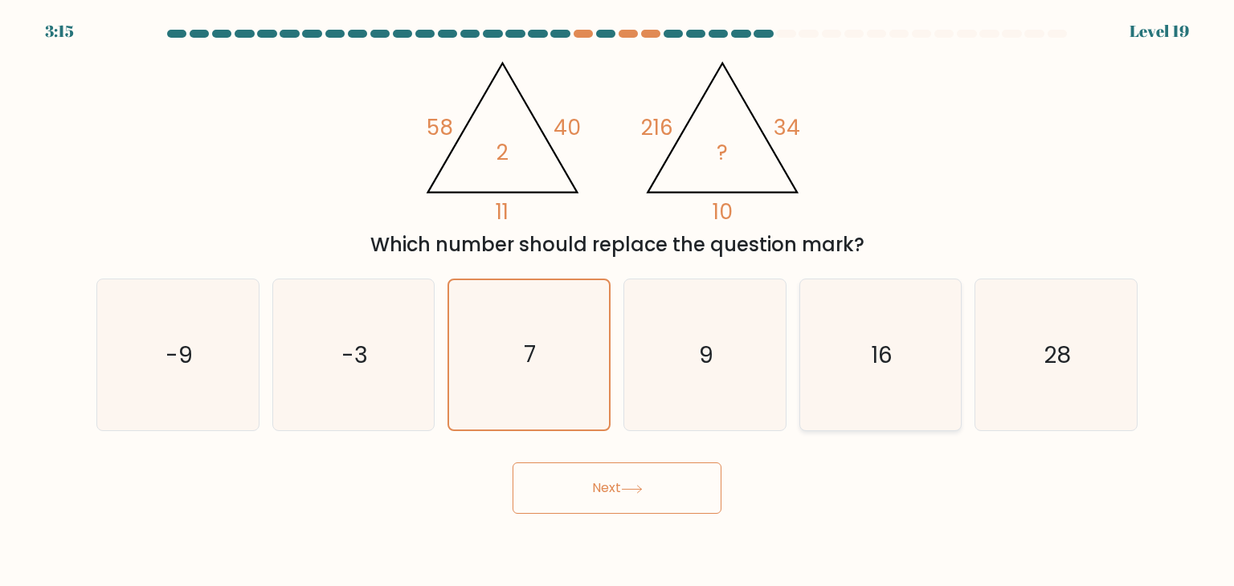
radio input "true"
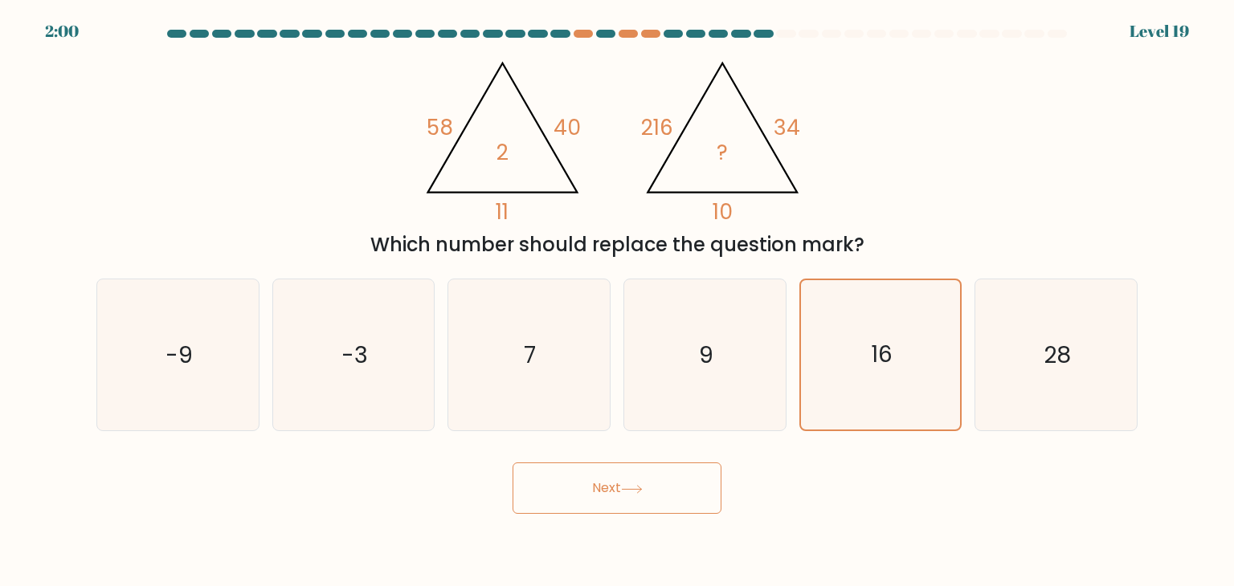
click at [662, 492] on button "Next" at bounding box center [617, 488] width 209 height 51
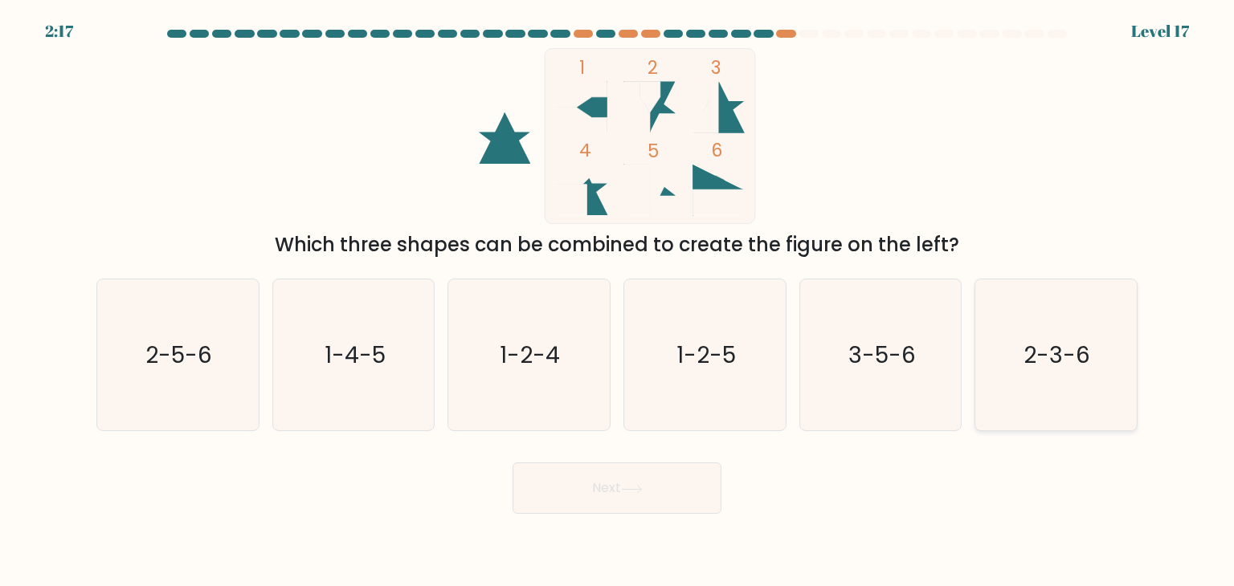
click at [1067, 365] on text "2-3-6" at bounding box center [1057, 355] width 67 height 32
click at [618, 301] on input "f. 2-3-6" at bounding box center [617, 297] width 1 height 8
radio input "true"
click at [615, 499] on button "Next" at bounding box center [617, 488] width 209 height 51
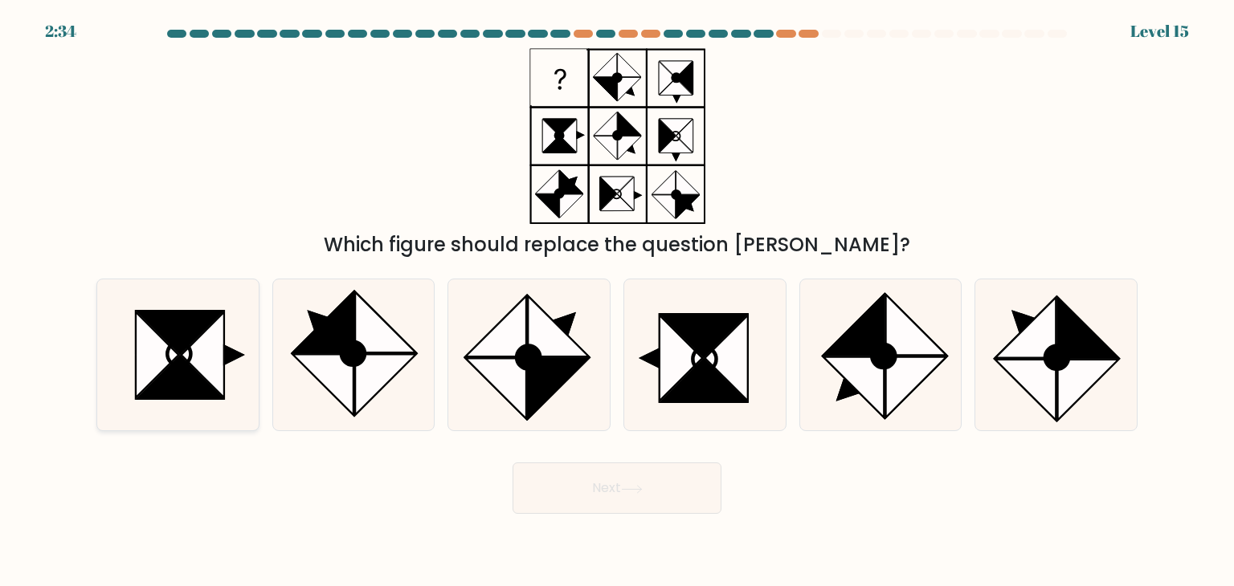
click at [197, 382] on icon at bounding box center [180, 378] width 86 height 43
click at [617, 301] on input "a." at bounding box center [617, 297] width 1 height 8
radio input "true"
click at [638, 497] on button "Next" at bounding box center [617, 488] width 209 height 51
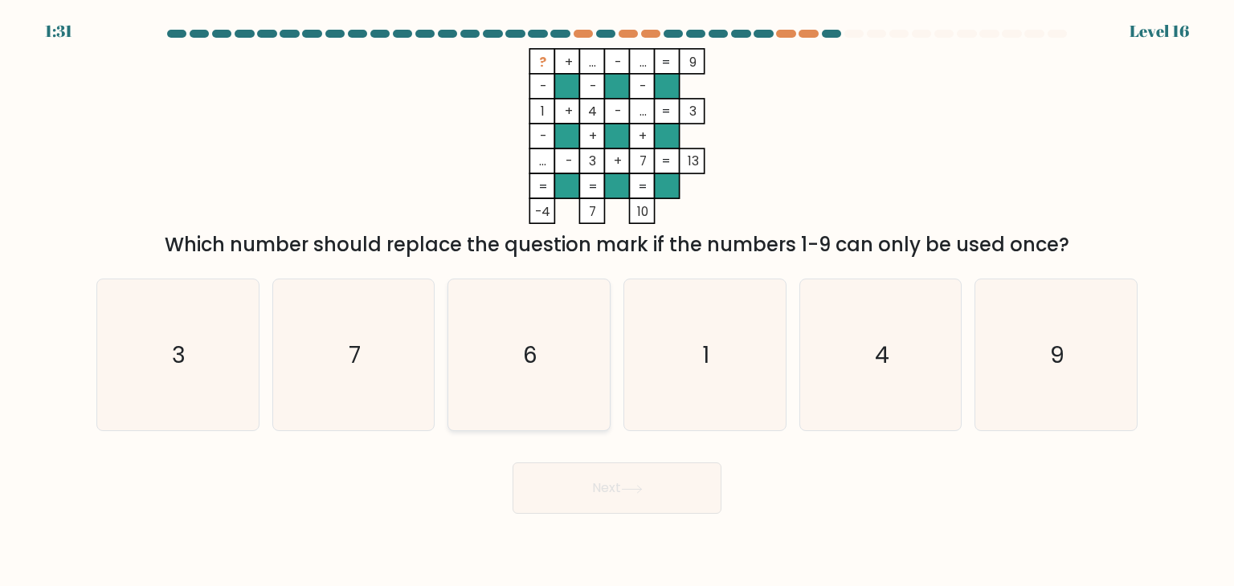
click at [568, 321] on icon "6" at bounding box center [528, 355] width 151 height 151
click at [617, 301] on input "c. 6" at bounding box center [617, 297] width 1 height 8
radio input "true"
click at [615, 489] on button "Next" at bounding box center [617, 488] width 209 height 51
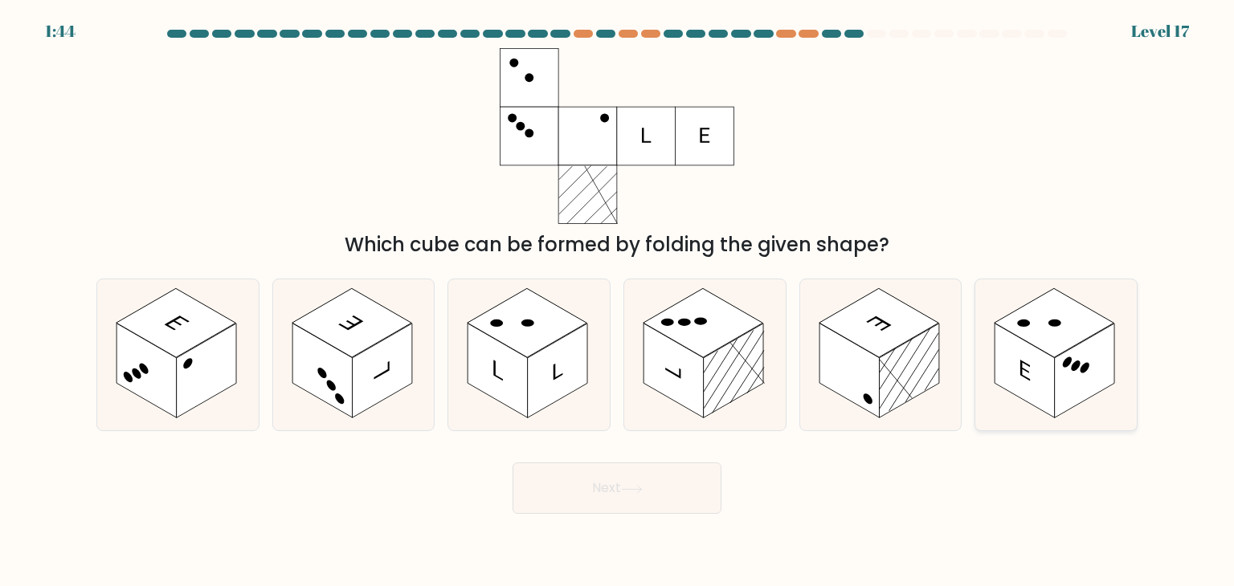
click at [1057, 383] on rect at bounding box center [1085, 371] width 60 height 95
click at [618, 301] on input "f." at bounding box center [617, 297] width 1 height 8
radio input "true"
click at [668, 493] on button "Next" at bounding box center [617, 488] width 209 height 51
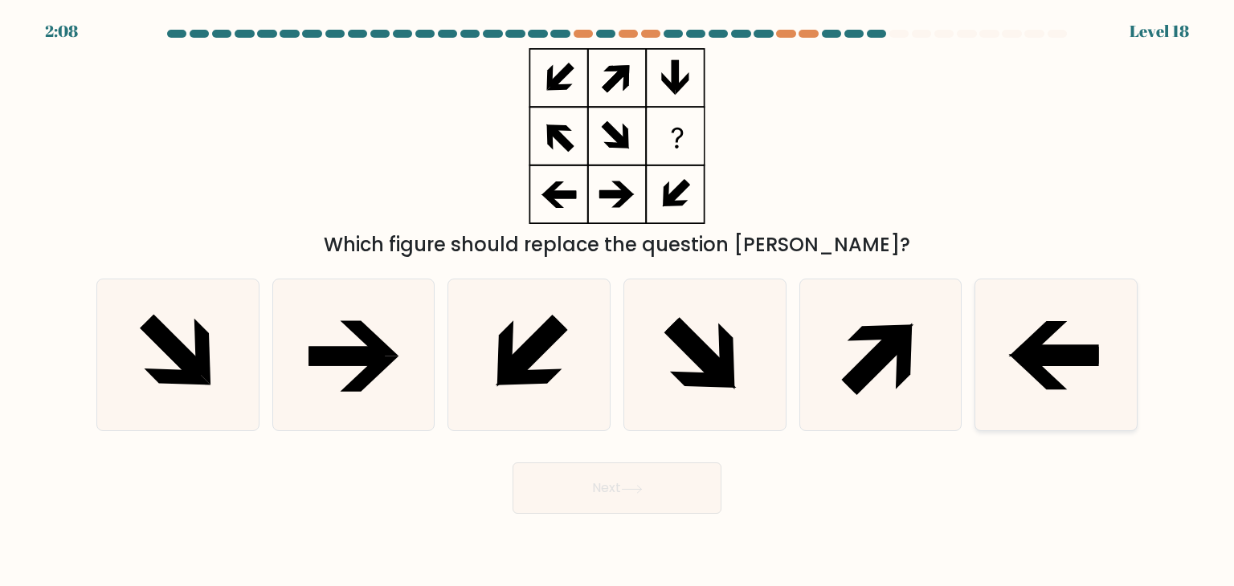
click at [1030, 394] on icon at bounding box center [1055, 355] width 151 height 151
click at [618, 301] on input "f." at bounding box center [617, 297] width 1 height 8
radio input "true"
click at [618, 484] on button "Next" at bounding box center [617, 488] width 209 height 51
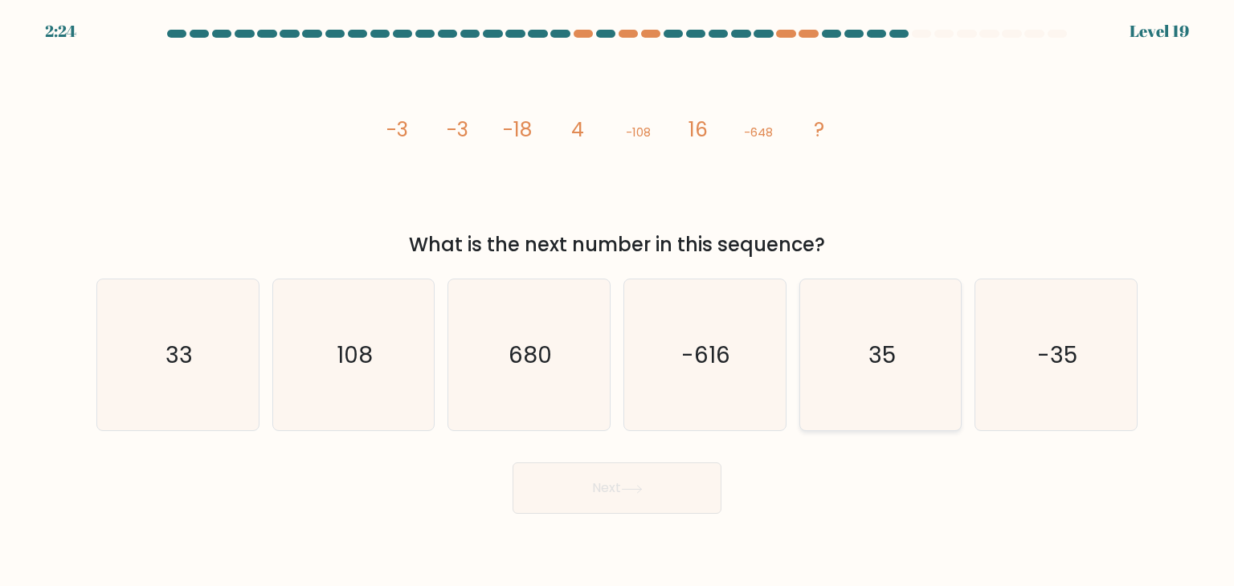
click at [884, 370] on icon "35" at bounding box center [880, 355] width 151 height 151
click at [618, 301] on input "e. 35" at bounding box center [617, 297] width 1 height 8
radio input "true"
click at [633, 492] on icon at bounding box center [632, 489] width 22 height 9
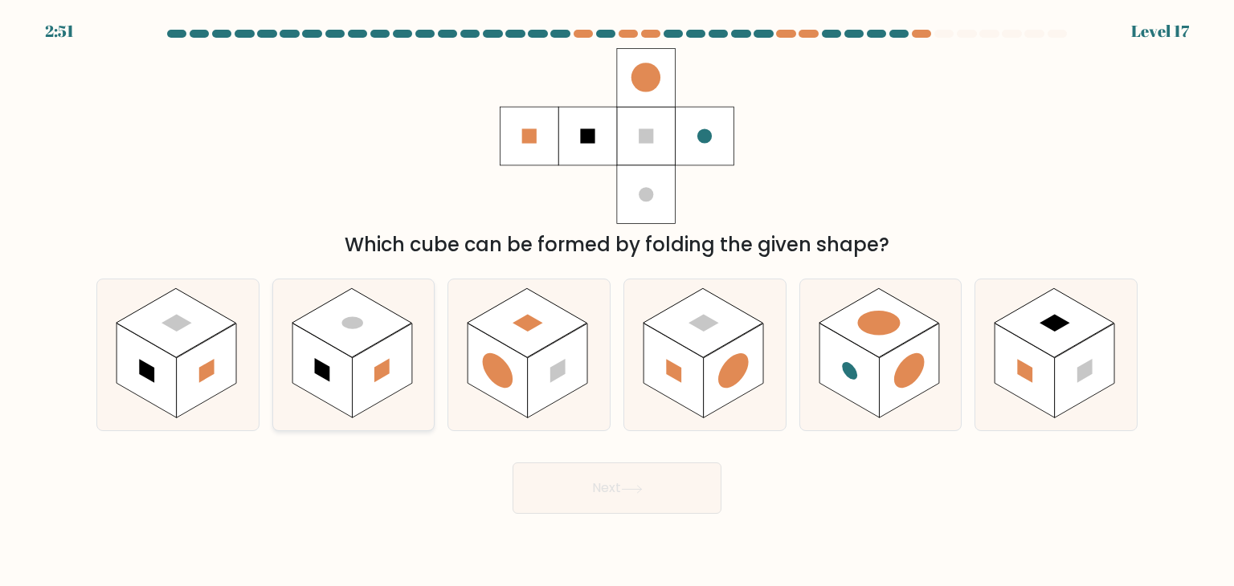
click at [312, 375] on rect at bounding box center [322, 371] width 60 height 95
click at [617, 301] on input "b." at bounding box center [617, 297] width 1 height 8
radio input "true"
click at [653, 492] on button "Next" at bounding box center [617, 488] width 209 height 51
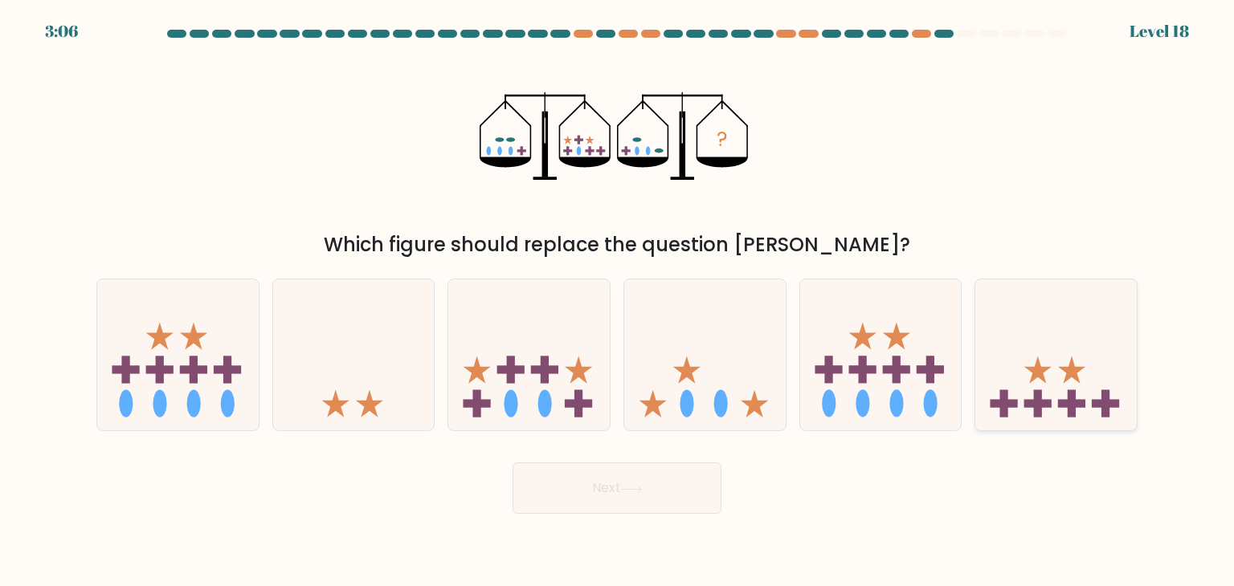
click at [1111, 387] on icon at bounding box center [1055, 354] width 161 height 133
click at [618, 301] on input "f." at bounding box center [617, 297] width 1 height 8
radio input "true"
click at [665, 485] on button "Next" at bounding box center [617, 488] width 209 height 51
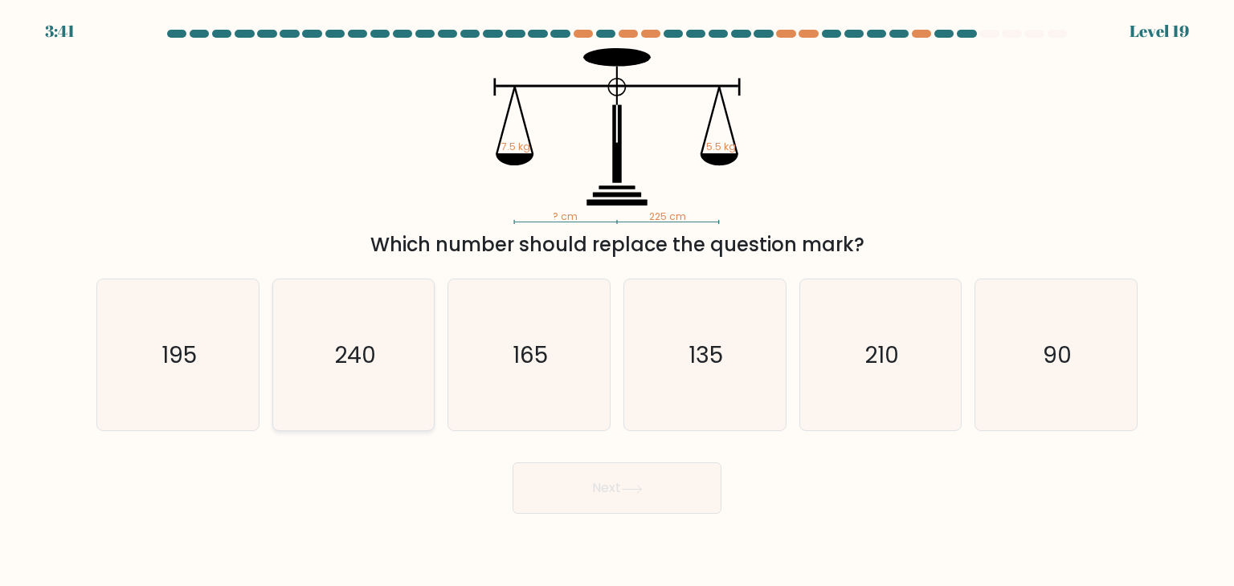
click at [380, 366] on icon "240" at bounding box center [353, 355] width 151 height 151
click at [617, 301] on input "b. 240" at bounding box center [617, 297] width 1 height 8
radio input "true"
click at [574, 388] on icon "165" at bounding box center [528, 355] width 151 height 151
click at [617, 301] on input "c. 165" at bounding box center [617, 297] width 1 height 8
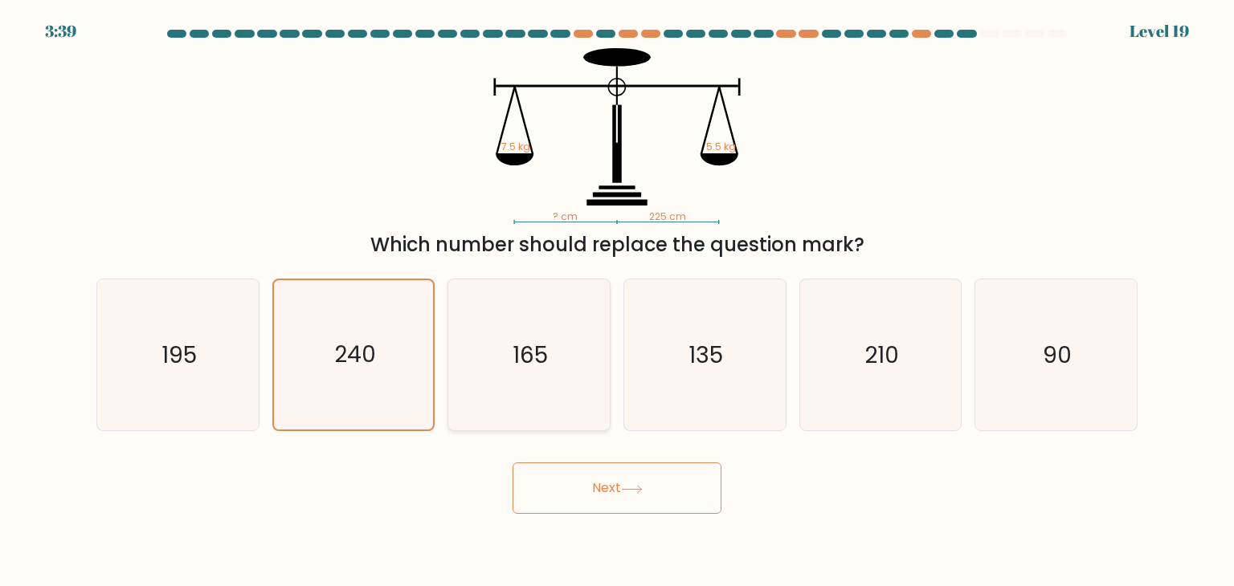
radio input "true"
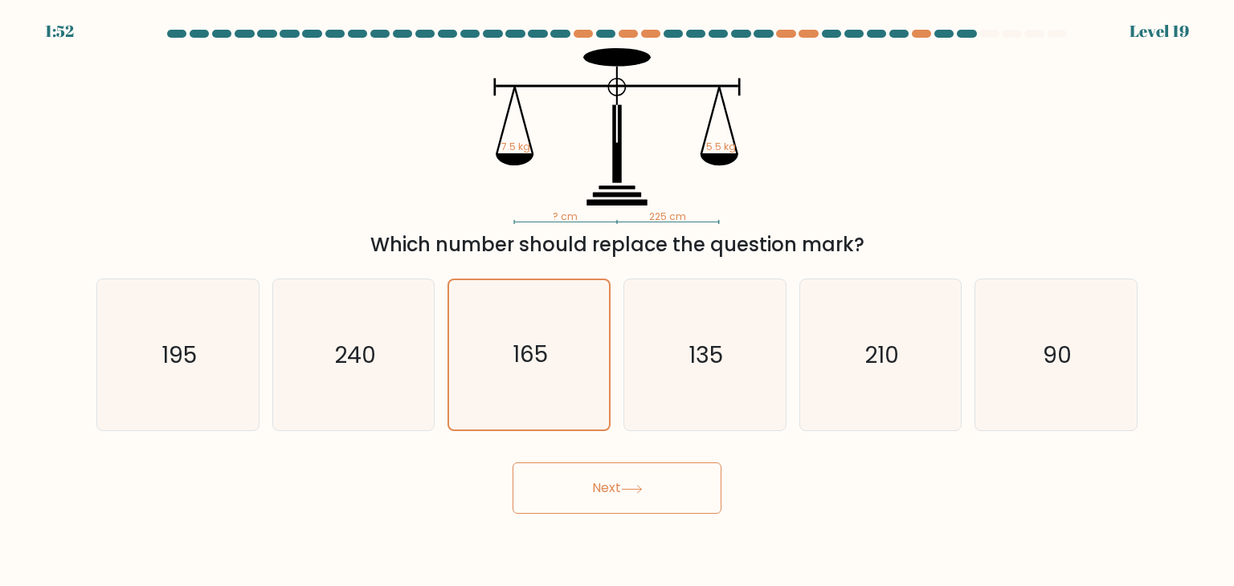
click at [618, 496] on button "Next" at bounding box center [617, 488] width 209 height 51
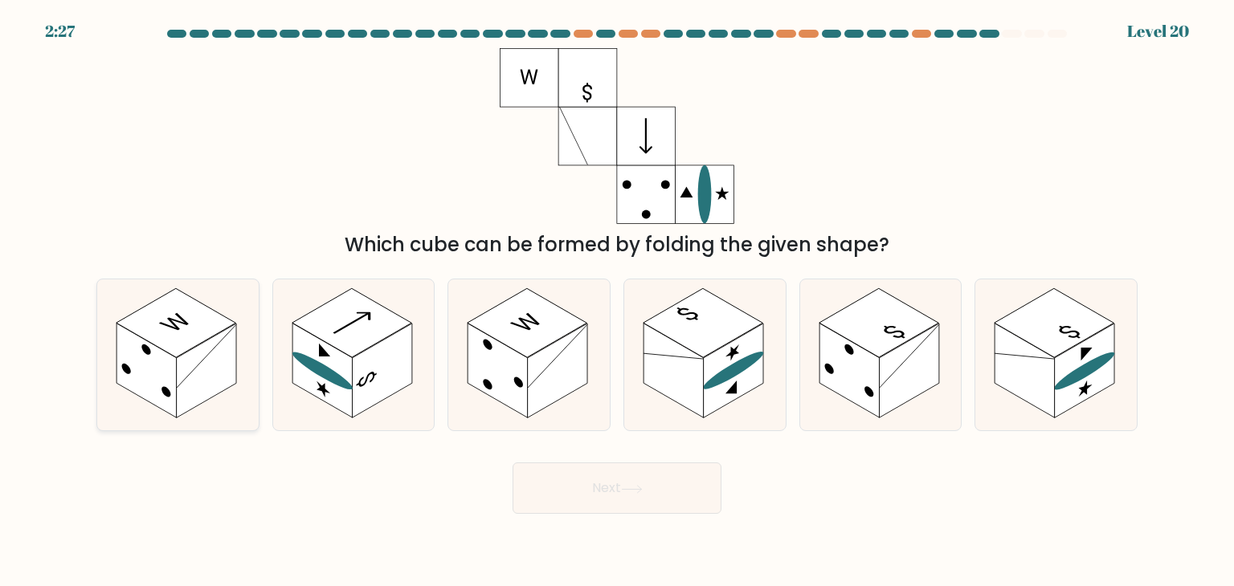
click at [222, 351] on rect at bounding box center [207, 371] width 60 height 95
click at [617, 301] on input "a." at bounding box center [617, 297] width 1 height 8
radio input "true"
click at [617, 478] on button "Next" at bounding box center [617, 488] width 209 height 51
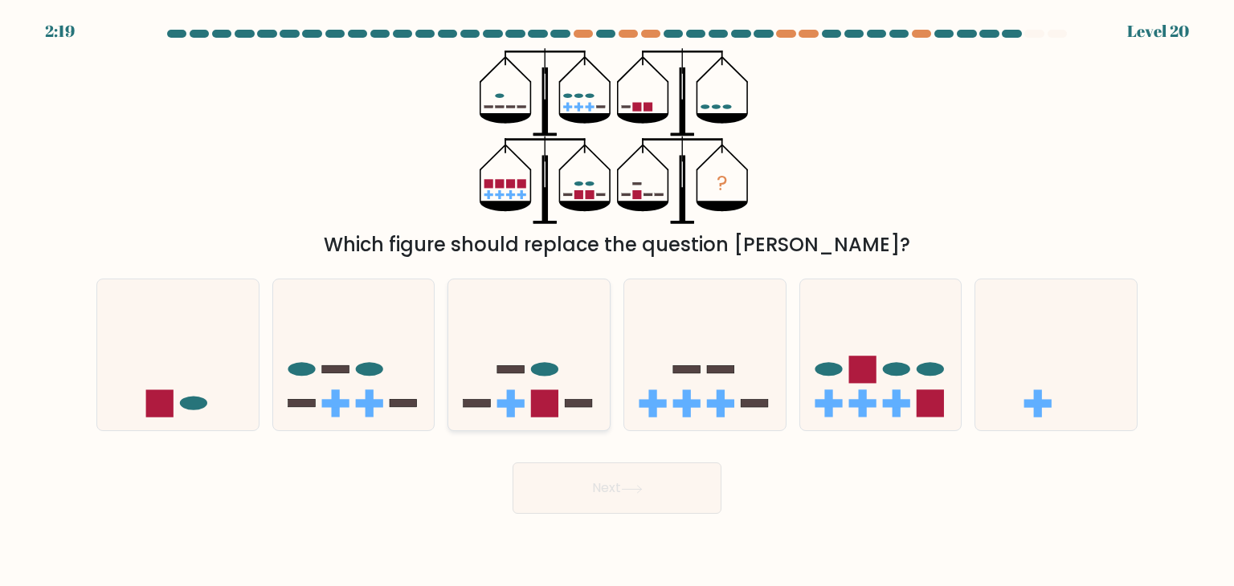
click at [479, 406] on rect at bounding box center [477, 404] width 27 height 8
click at [617, 301] on input "c." at bounding box center [617, 297] width 1 height 8
radio input "true"
click at [585, 486] on button "Next" at bounding box center [617, 488] width 209 height 51
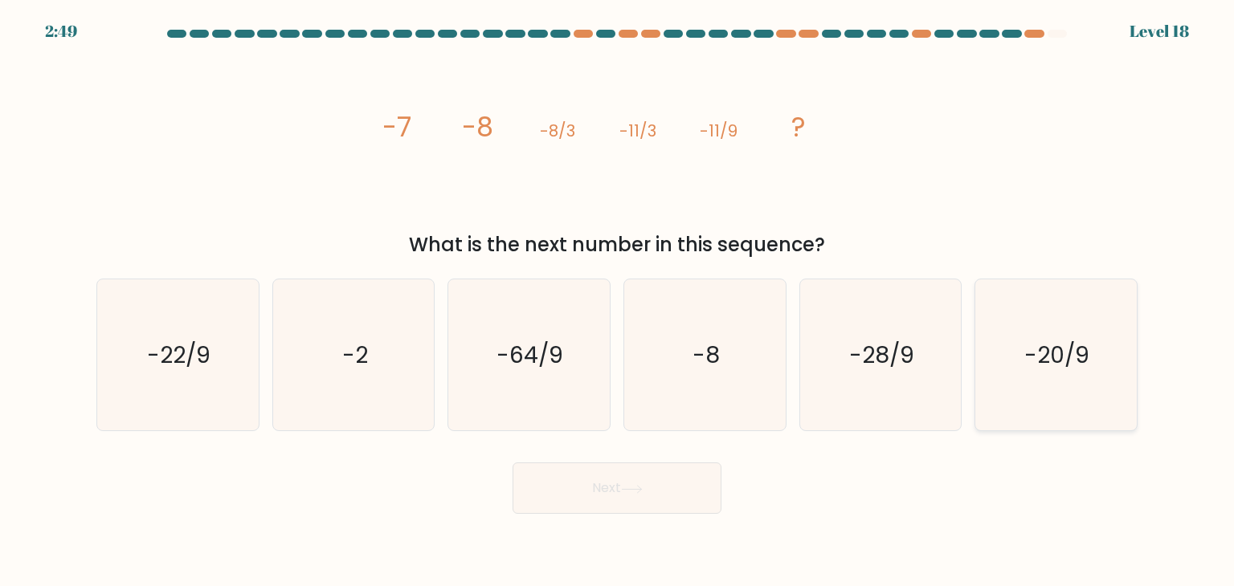
click at [1067, 381] on icon "-20/9" at bounding box center [1055, 355] width 151 height 151
click at [618, 301] on input "f. -20/9" at bounding box center [617, 297] width 1 height 8
radio input "true"
click at [641, 492] on icon at bounding box center [632, 489] width 22 height 9
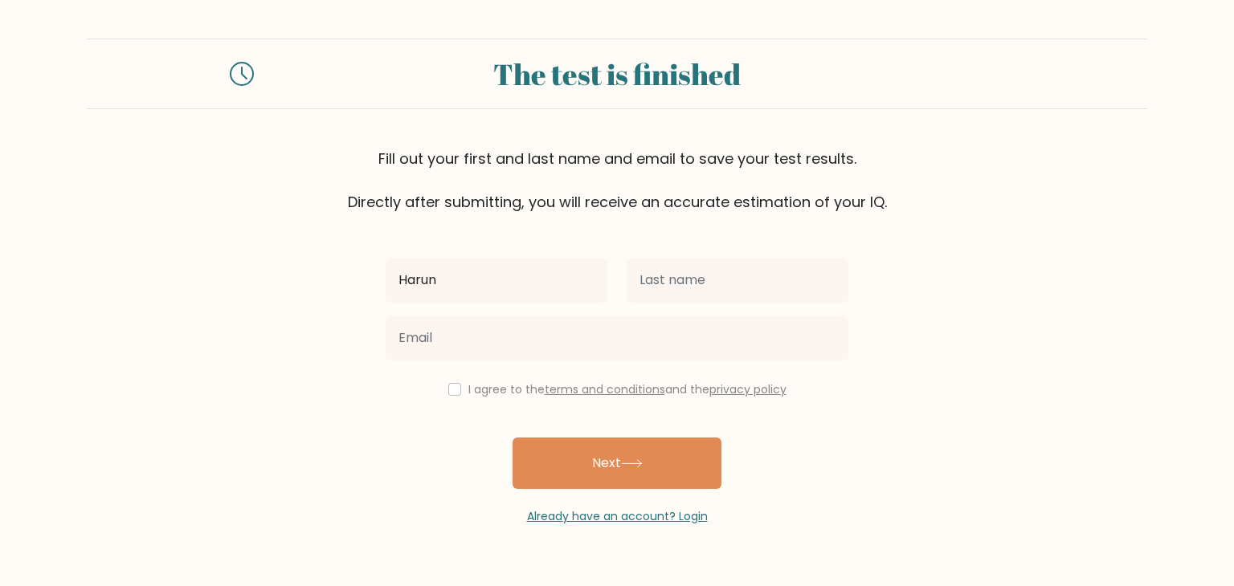
type input "Harun"
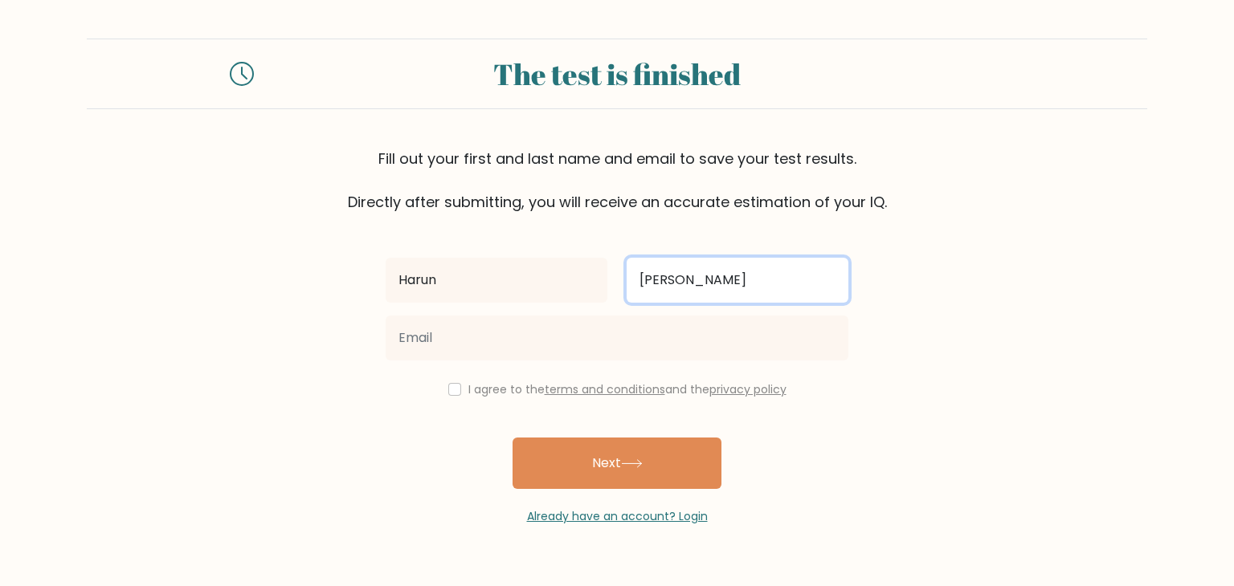
type input "Al Rasyid"
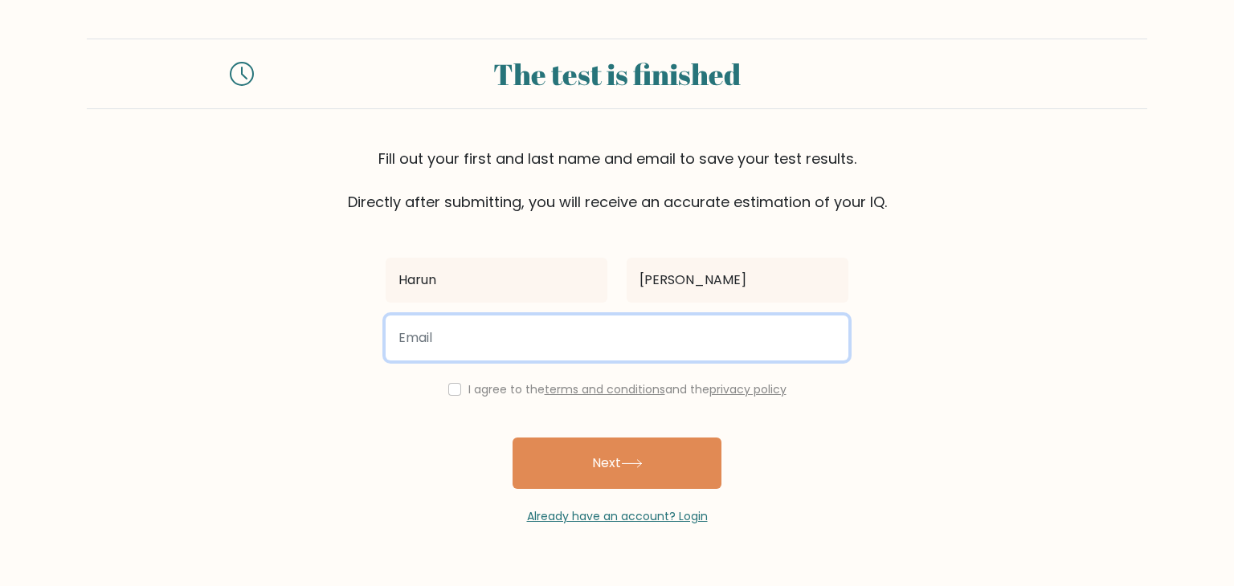
click at [592, 349] on input "email" at bounding box center [617, 338] width 463 height 45
type input "personal.rasyid@gmail.com"
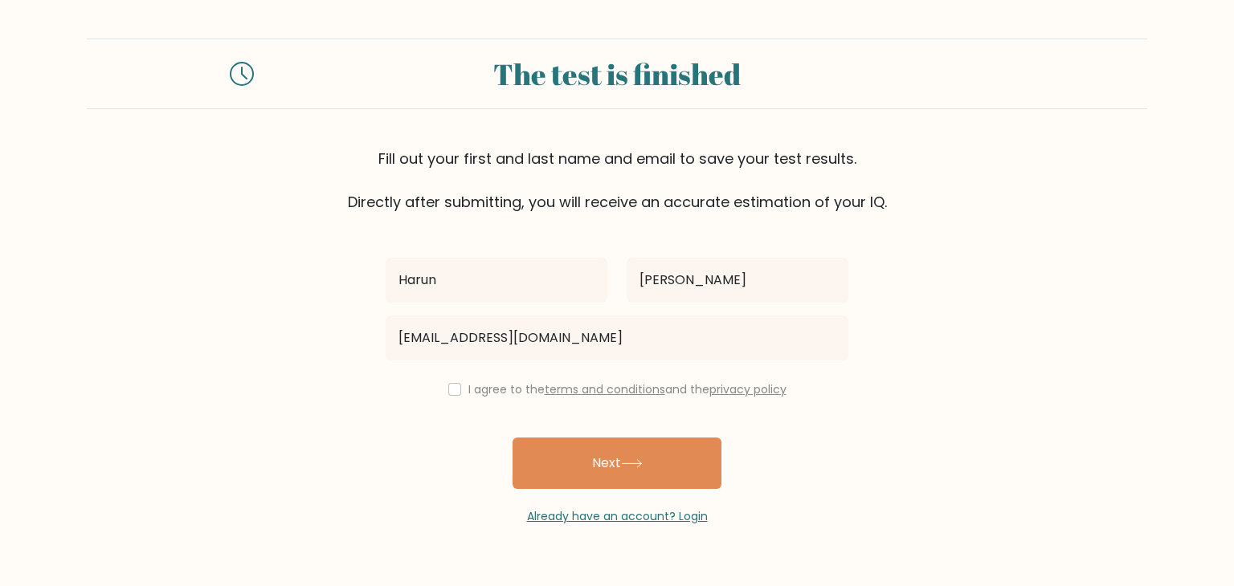
click at [440, 390] on div "I agree to the terms and conditions and the privacy policy" at bounding box center [617, 389] width 482 height 19
click at [448, 391] on input "checkbox" at bounding box center [454, 389] width 13 height 13
checkbox input "true"
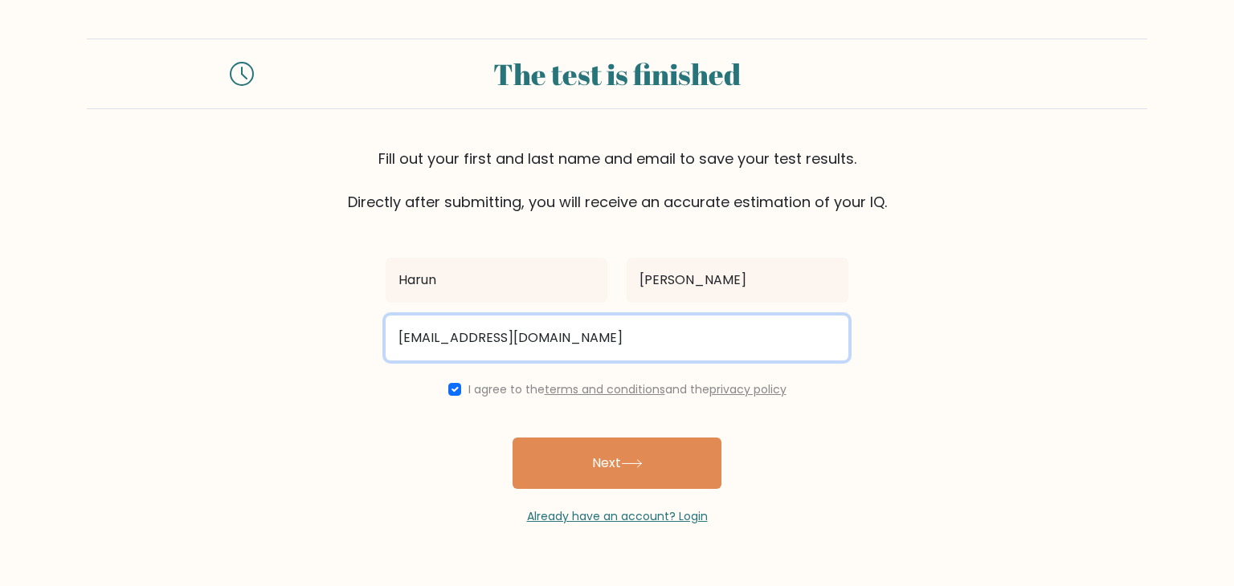
drag, startPoint x: 615, startPoint y: 347, endPoint x: 302, endPoint y: 333, distance: 312.8
click at [302, 333] on form "The test is finished Fill out your first and last name and email to save your t…" at bounding box center [617, 282] width 1234 height 487
type input "dax.ackles@gmail.com"
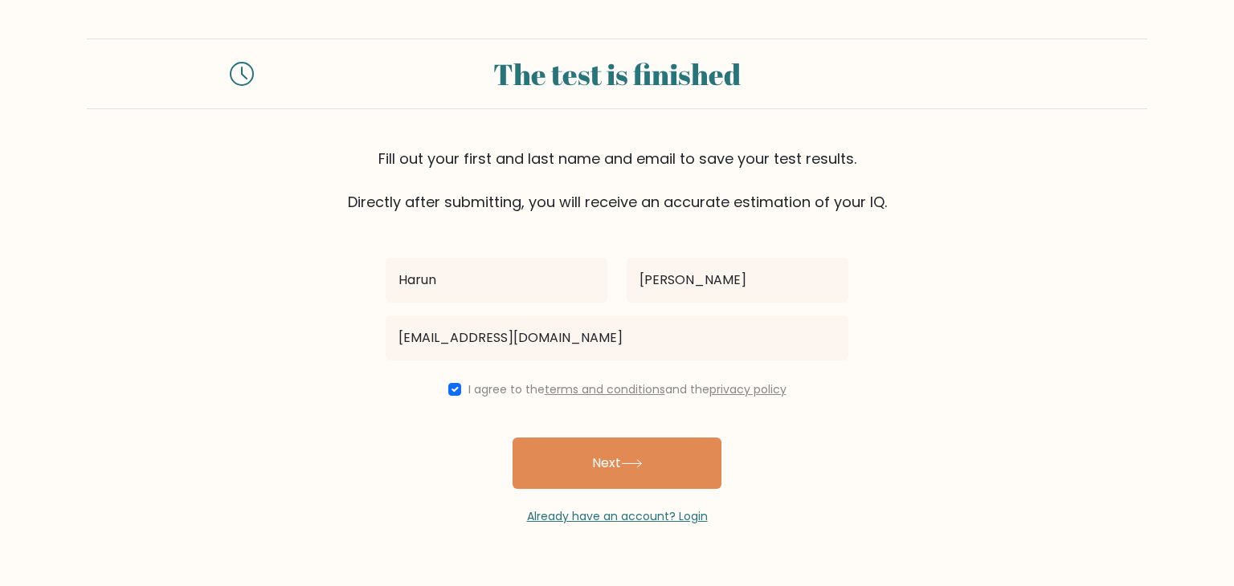
click at [354, 497] on form "The test is finished Fill out your first and last name and email to save your t…" at bounding box center [617, 282] width 1234 height 487
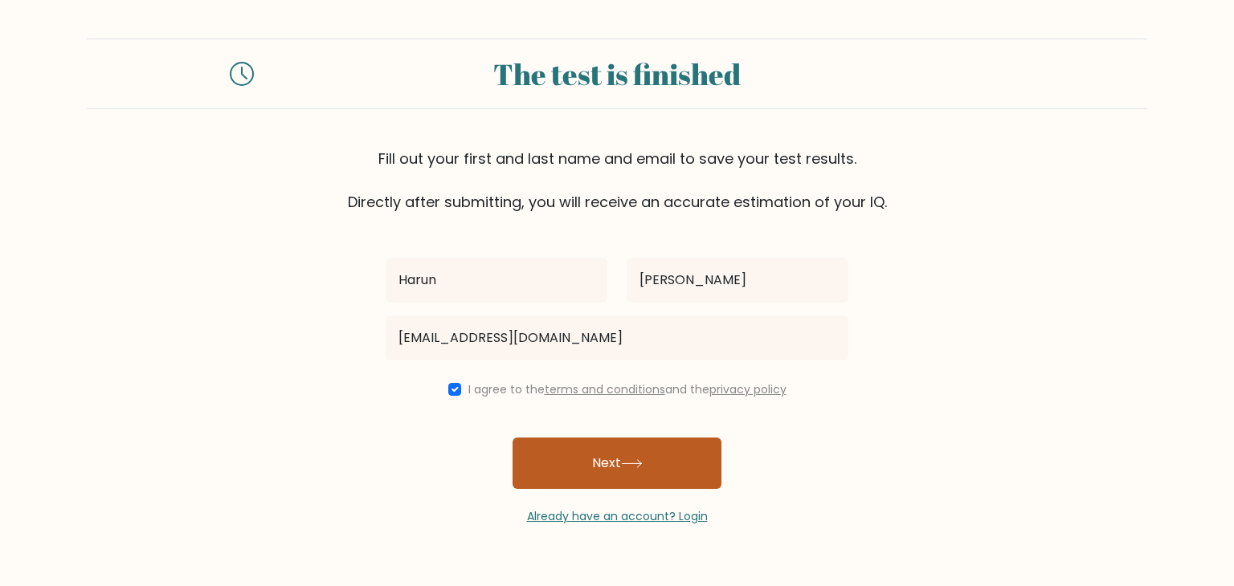
click at [643, 473] on button "Next" at bounding box center [617, 463] width 209 height 51
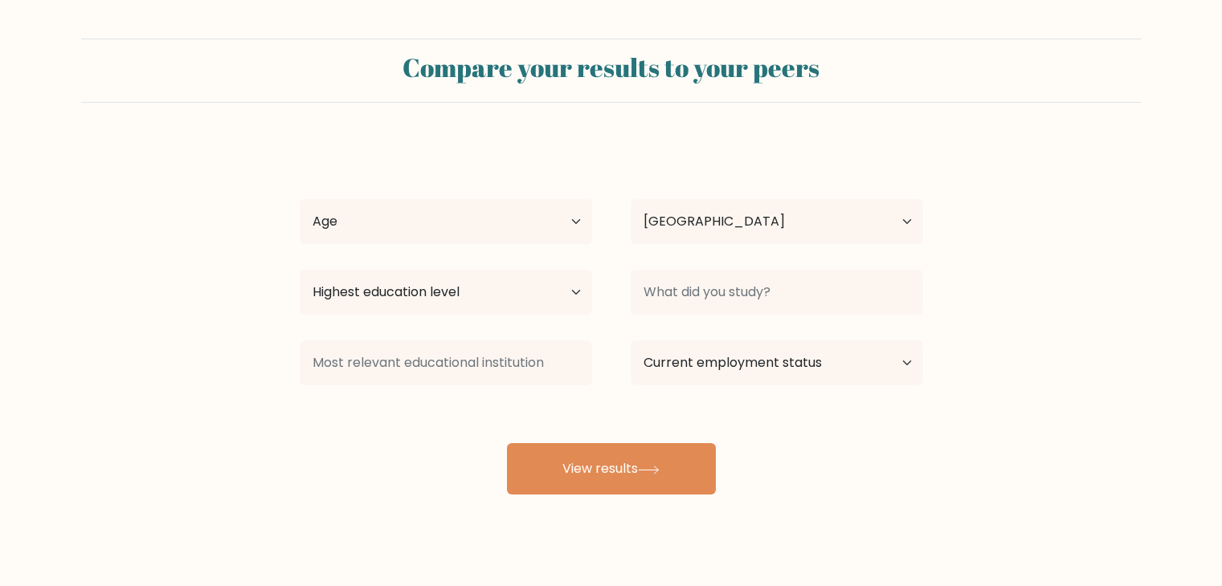
select select "ID"
click at [501, 229] on select "Age Under [DEMOGRAPHIC_DATA] [DEMOGRAPHIC_DATA] [DEMOGRAPHIC_DATA] [DEMOGRAPHIC…" at bounding box center [446, 221] width 292 height 45
select select "25_34"
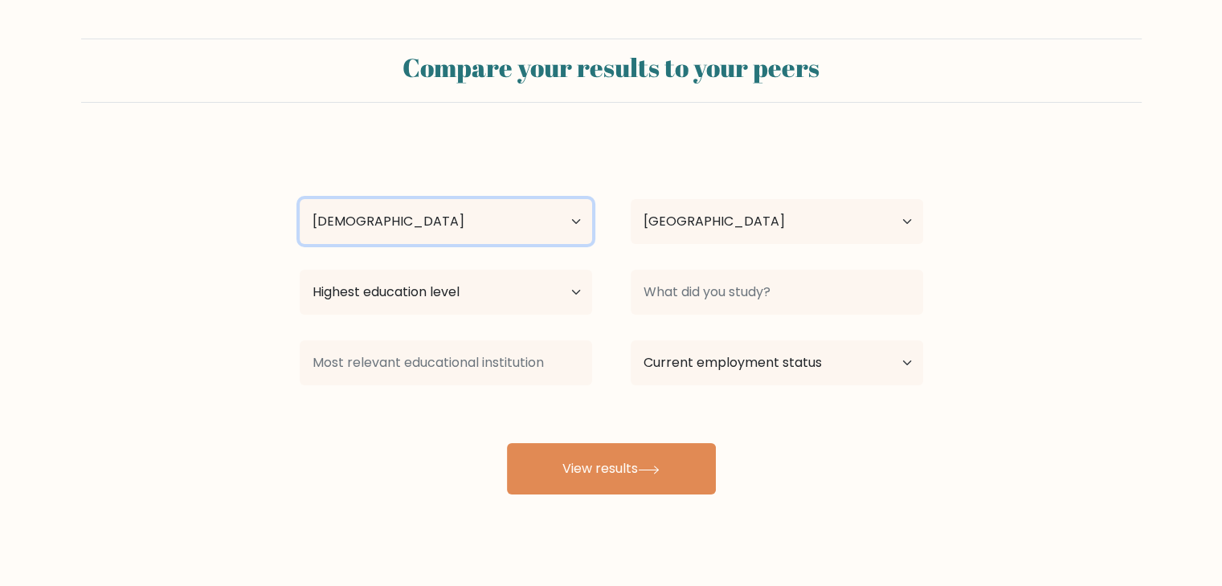
click at [300, 199] on select "Age Under 18 years old 18-24 years old 25-34 years old 35-44 years old 45-54 ye…" at bounding box center [446, 221] width 292 height 45
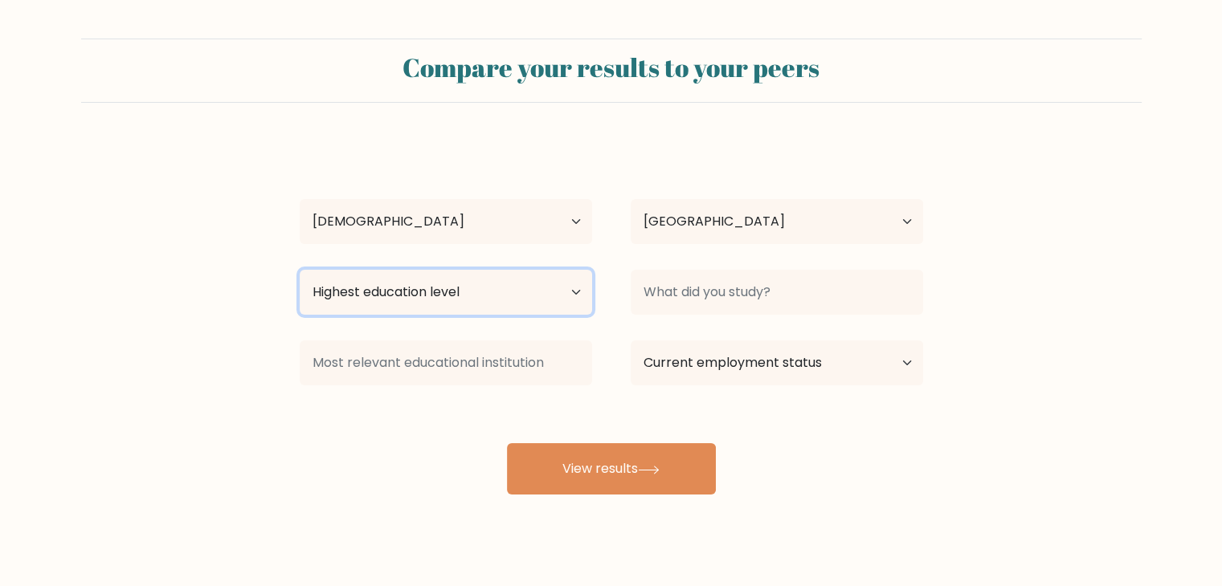
click at [479, 302] on select "Highest education level No schooling Primary Lower Secondary Upper Secondary Oc…" at bounding box center [446, 292] width 292 height 45
select select "bachelors_degree"
click at [300, 270] on select "Highest education level No schooling Primary Lower Secondary Upper Secondary Oc…" at bounding box center [446, 292] width 292 height 45
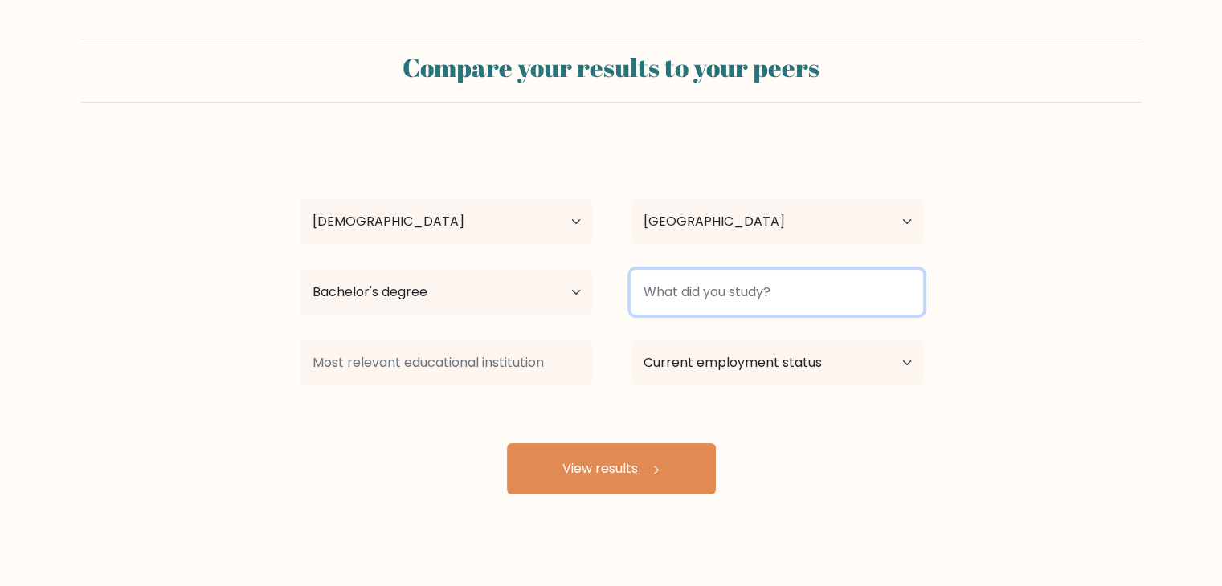
click at [733, 293] on input at bounding box center [777, 292] width 292 height 45
type input "IT"
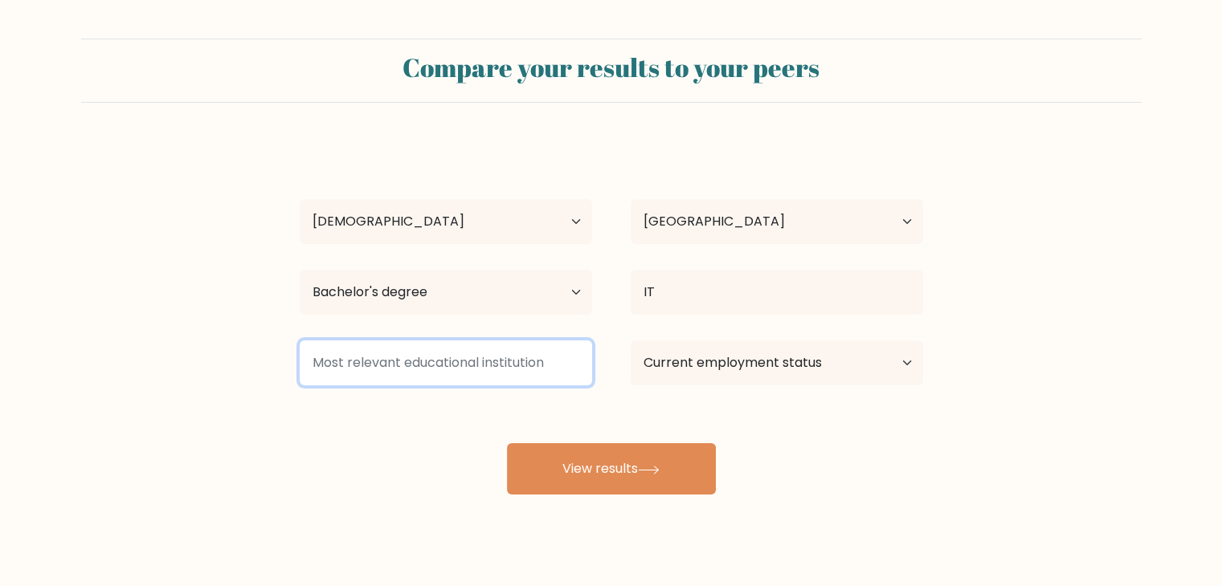
click at [498, 361] on input at bounding box center [446, 363] width 292 height 45
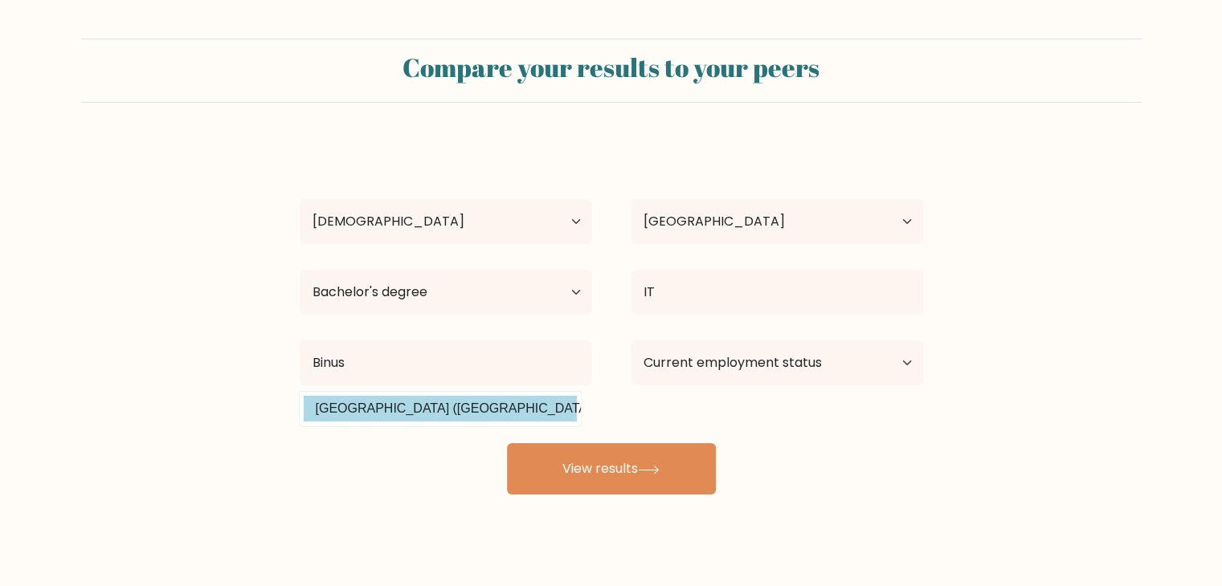
click at [454, 402] on option "Universitas Bina Nusantara (Indonesia)" at bounding box center [440, 409] width 273 height 26
type input "[GEOGRAPHIC_DATA]"
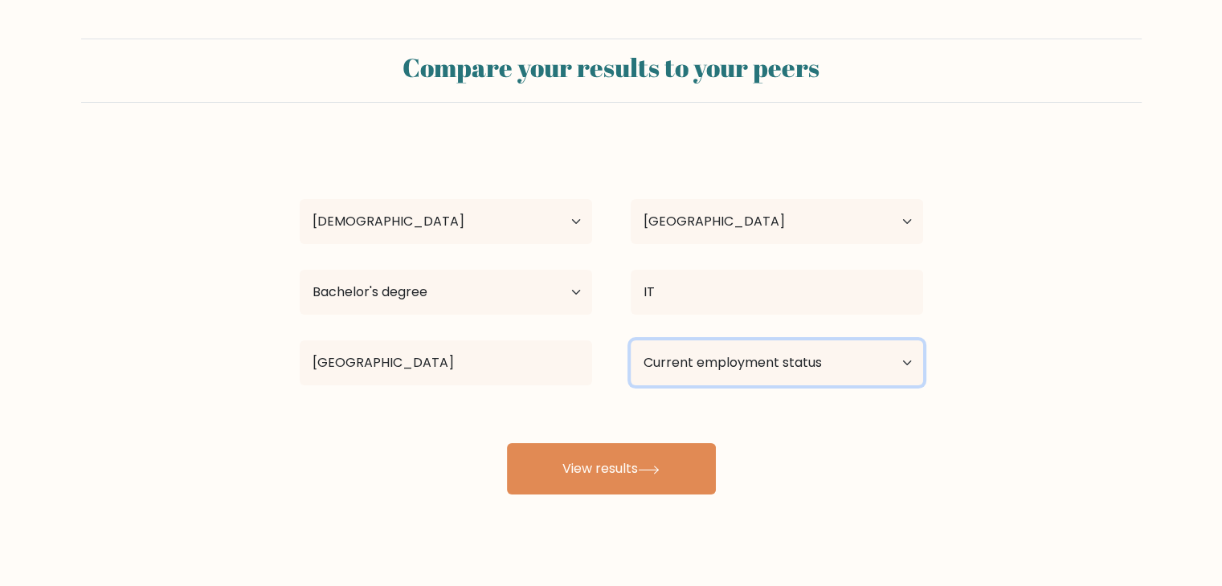
click at [771, 368] on select "Current employment status Employed Student Retired Other / prefer not to answer" at bounding box center [777, 363] width 292 height 45
select select "employed"
click at [631, 341] on select "Current employment status Employed Student Retired Other / prefer not to answer" at bounding box center [777, 363] width 292 height 45
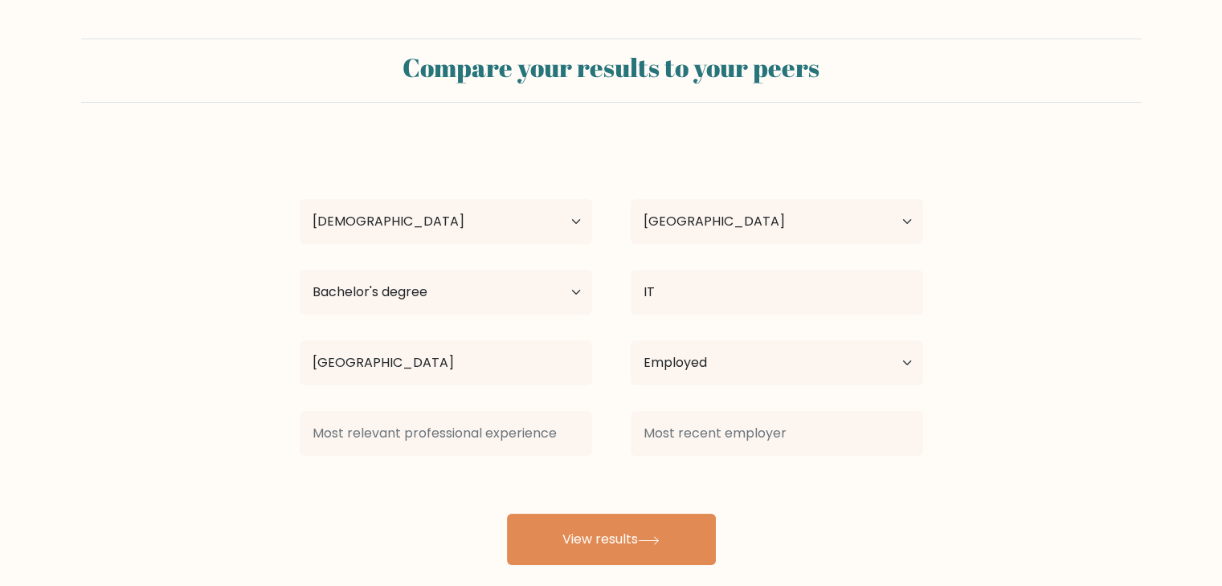
click at [653, 473] on div "Harun Al Rasyid Age Under 18 years old 18-24 years old 25-34 years old 35-44 ye…" at bounding box center [611, 353] width 643 height 424
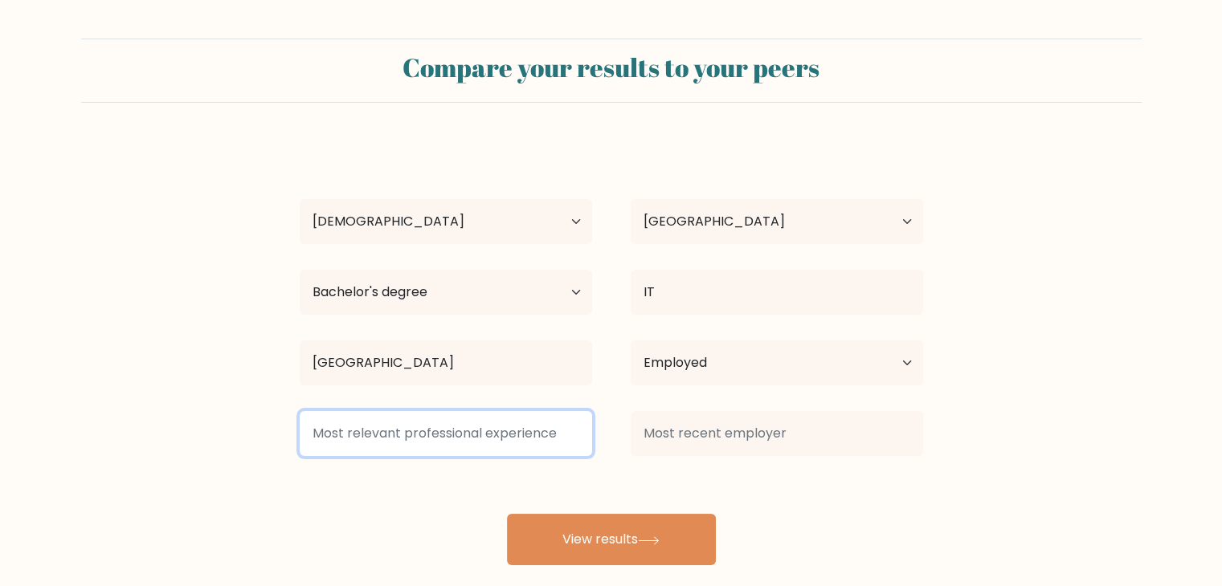
click at [485, 431] on input at bounding box center [446, 433] width 292 height 45
type input "F"
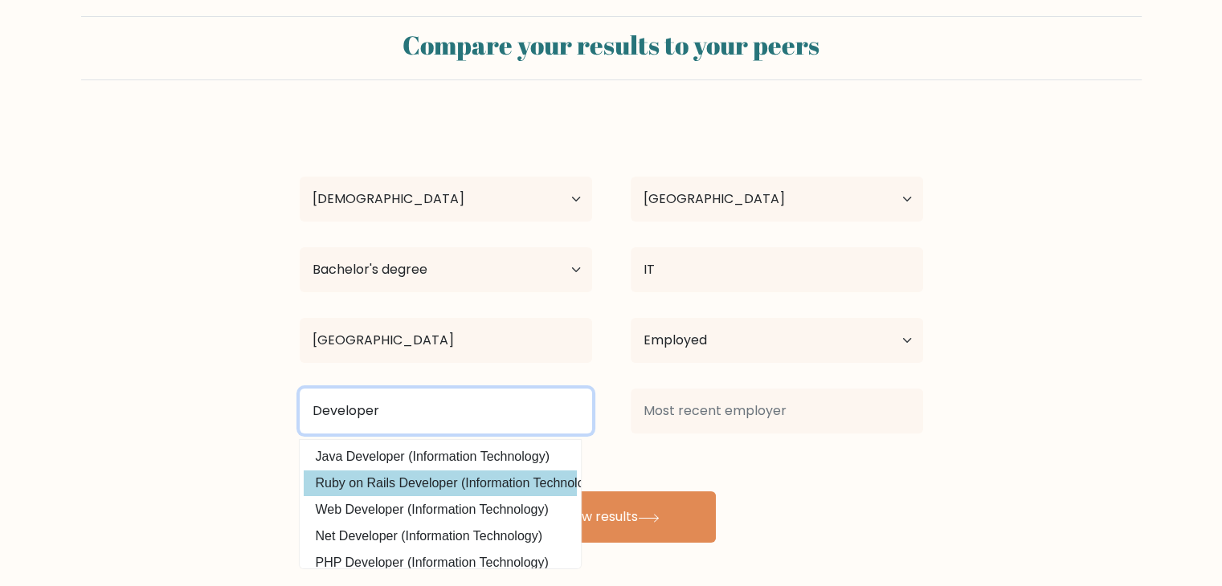
scroll to position [22, 0]
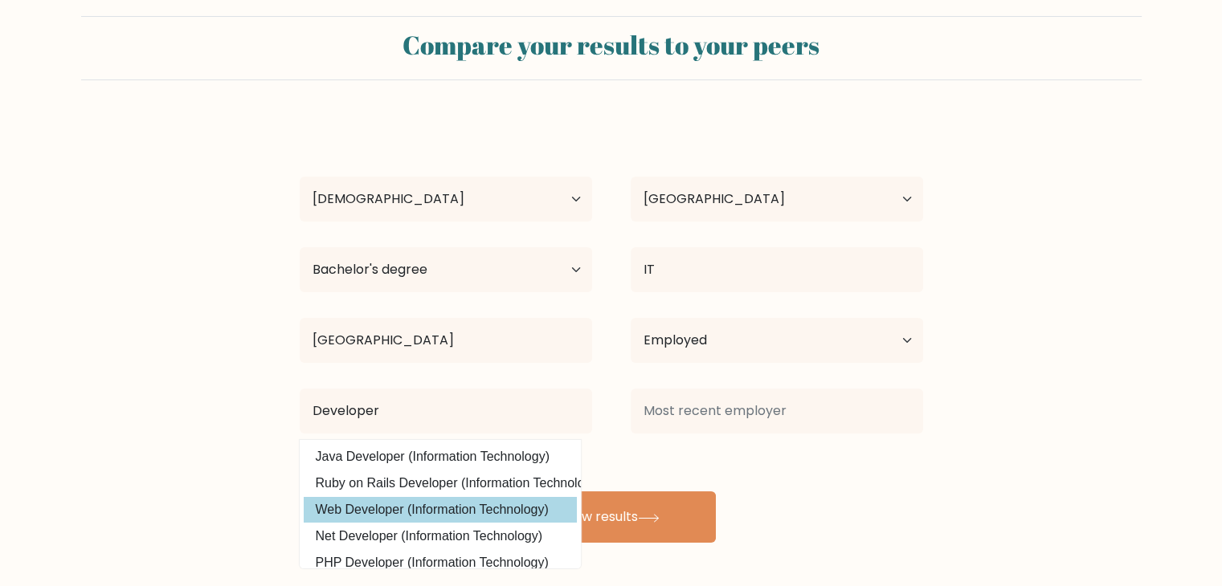
click at [406, 515] on option "Web Developer (Information Technology)" at bounding box center [440, 510] width 273 height 26
type input "Web Developer"
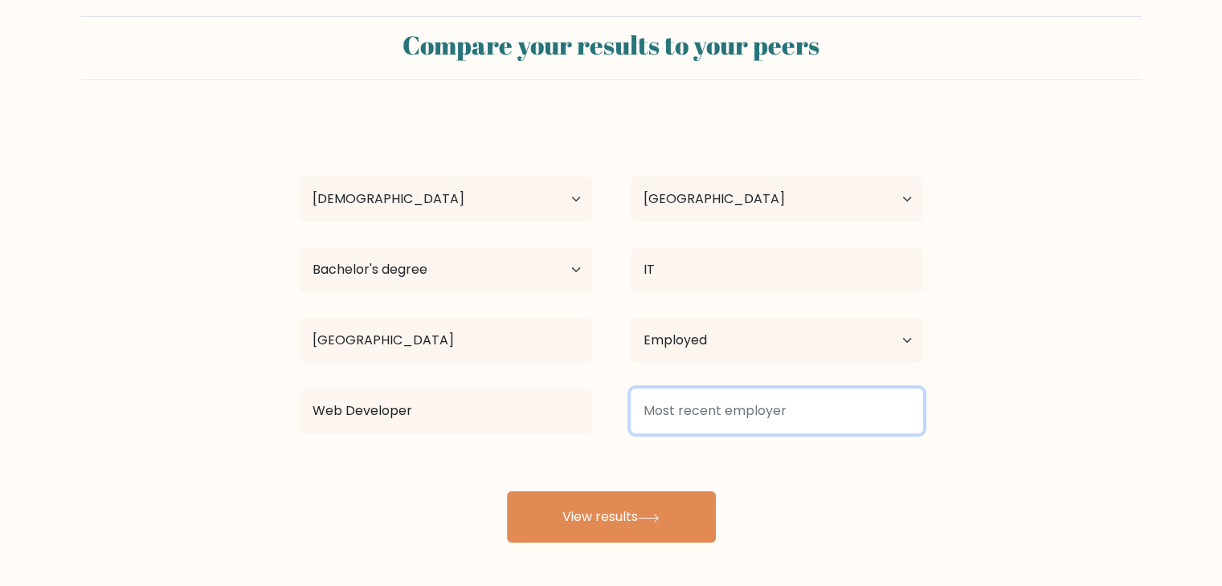
click at [780, 419] on input at bounding box center [777, 411] width 292 height 45
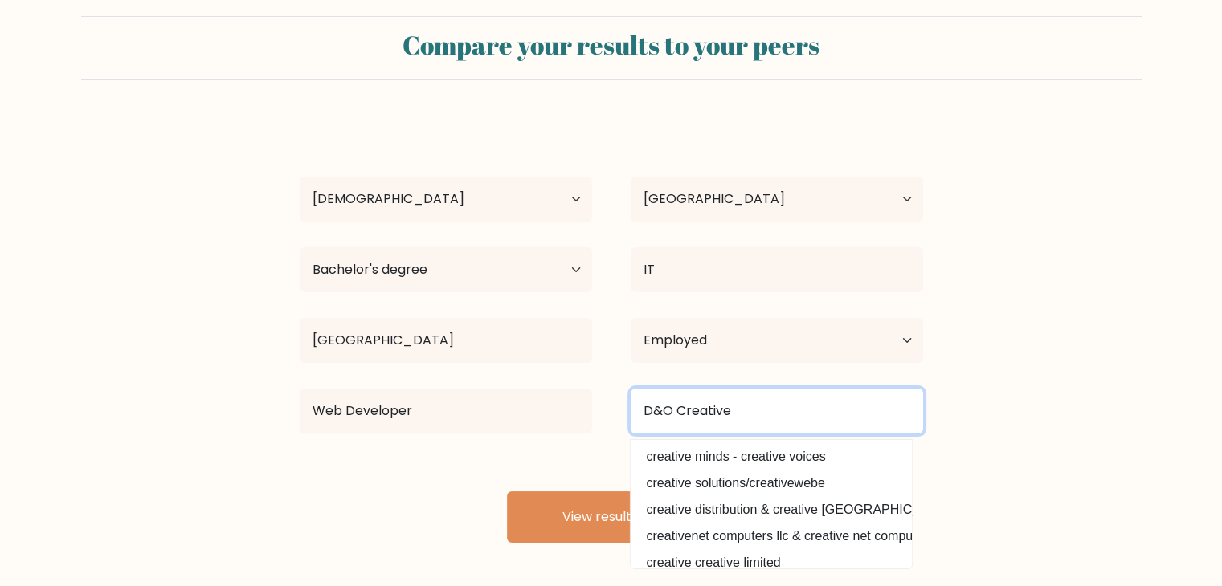
type input "D&O Creative"
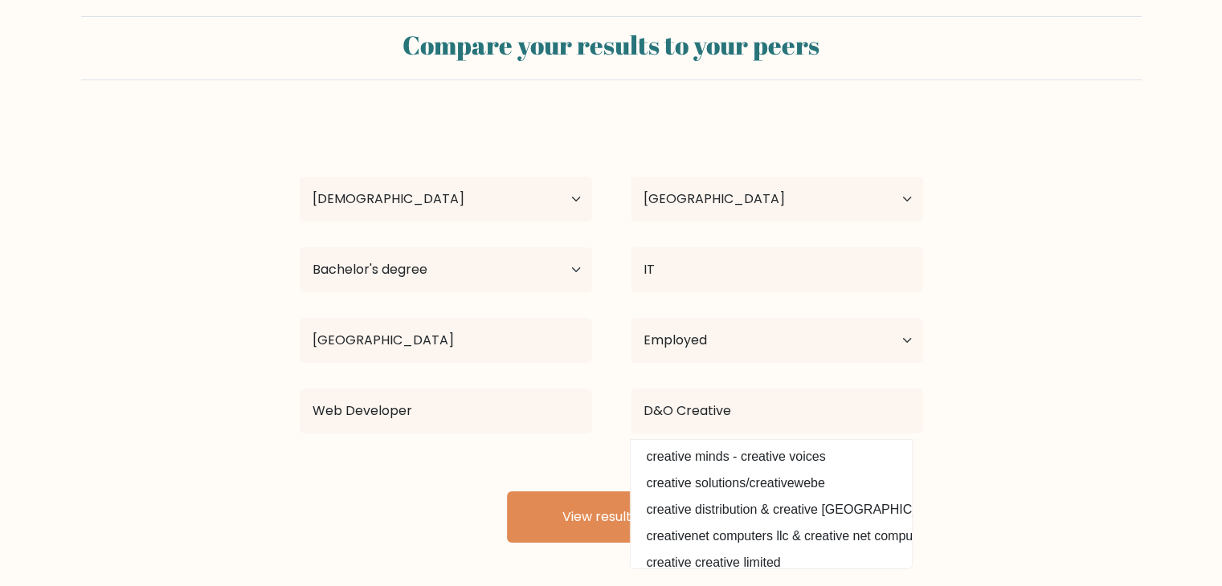
click at [593, 457] on div "Harun Al Rasyid Age Under 18 years old 18-24 years old 25-34 years old 35-44 ye…" at bounding box center [611, 331] width 643 height 424
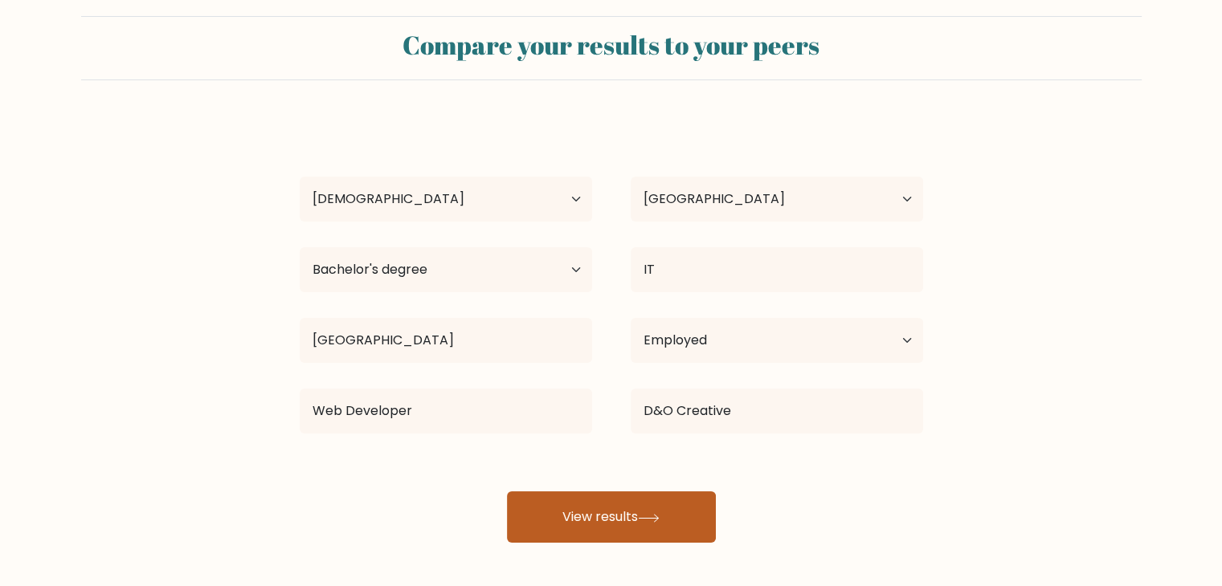
click at [642, 516] on button "View results" at bounding box center [611, 517] width 209 height 51
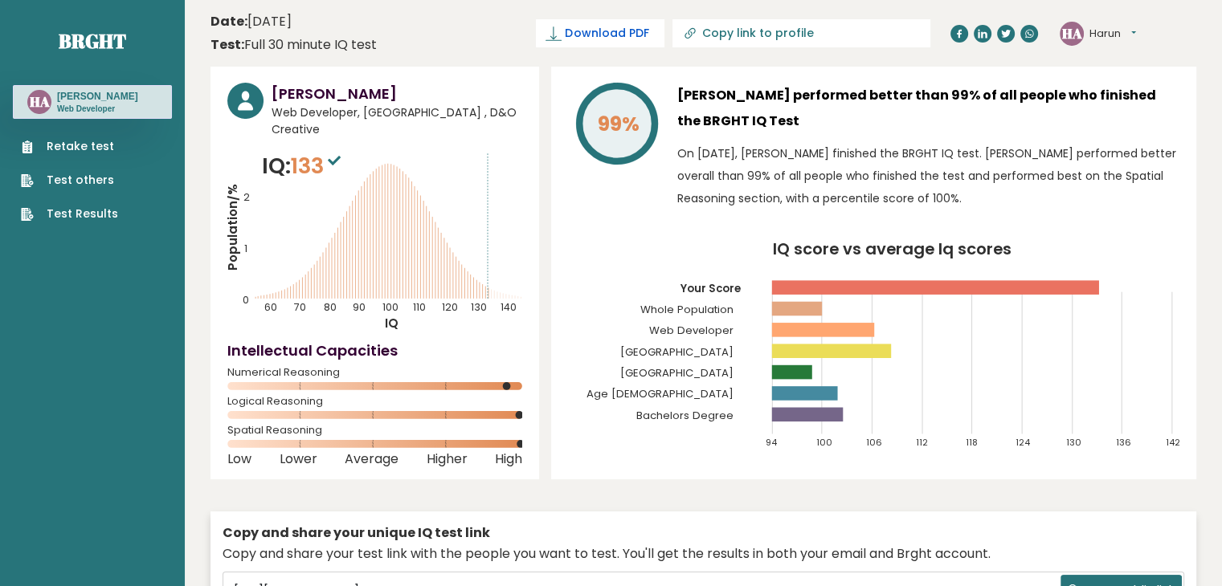
click at [648, 33] on span "Download PDF" at bounding box center [607, 33] width 84 height 17
click at [649, 214] on div "99%" at bounding box center [616, 150] width 96 height 135
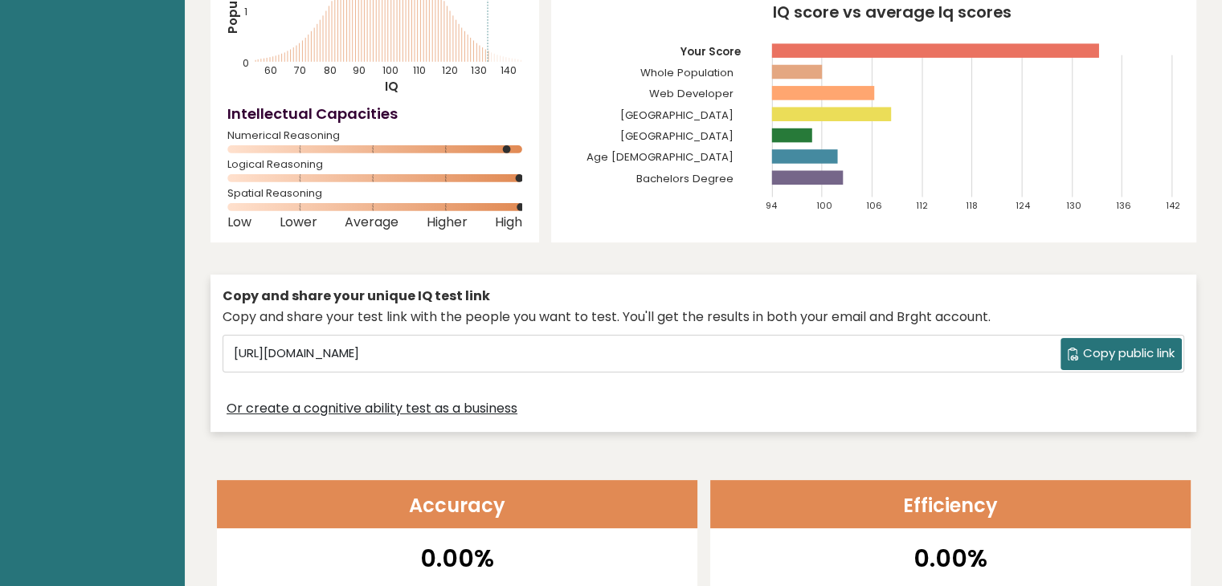
scroll to position [241, 0]
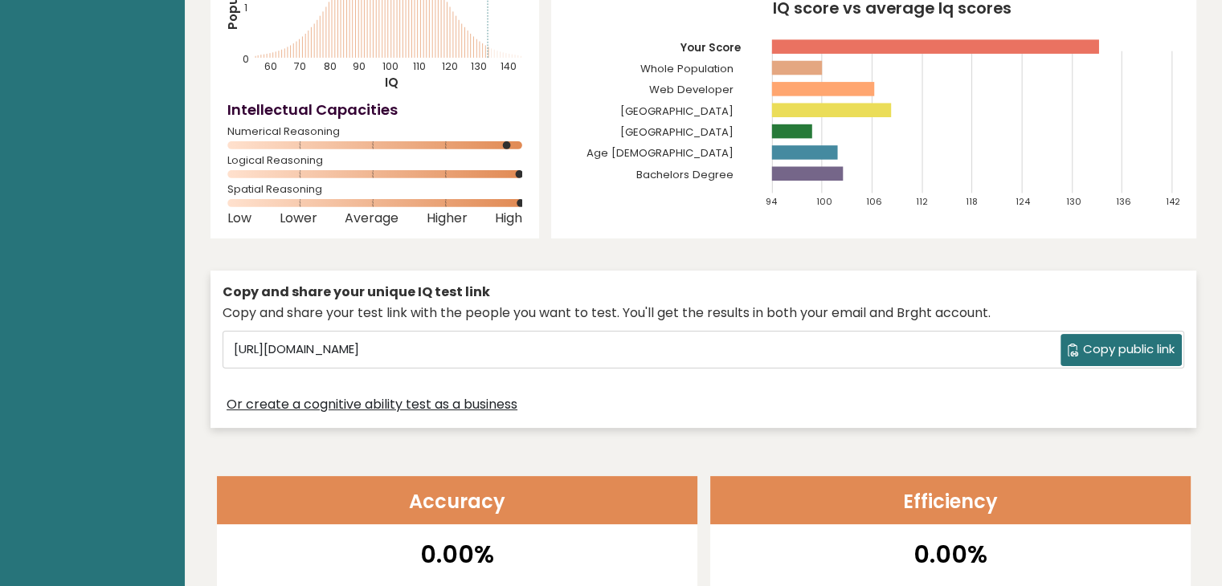
click at [1122, 350] on span "Copy public link" at bounding box center [1129, 350] width 92 height 18
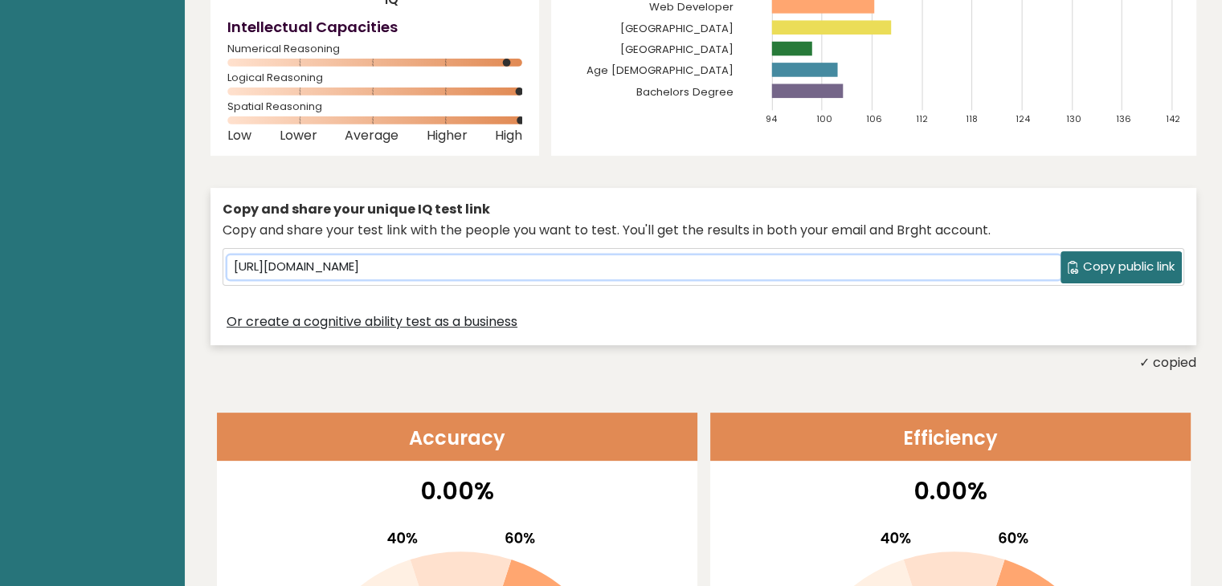
scroll to position [482, 0]
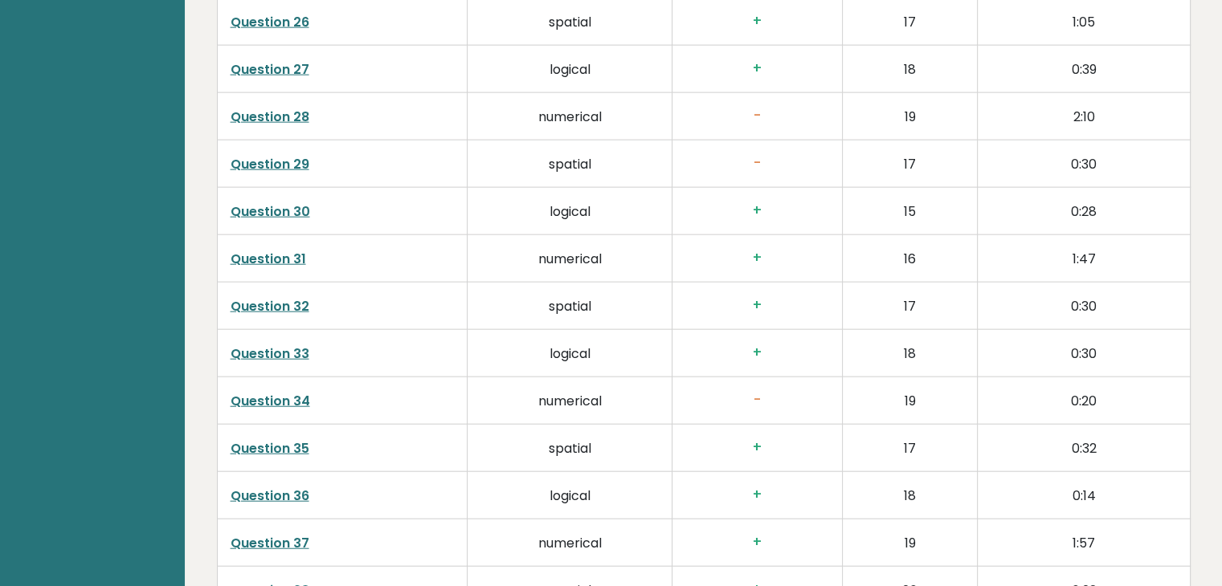
scroll to position [4197, 0]
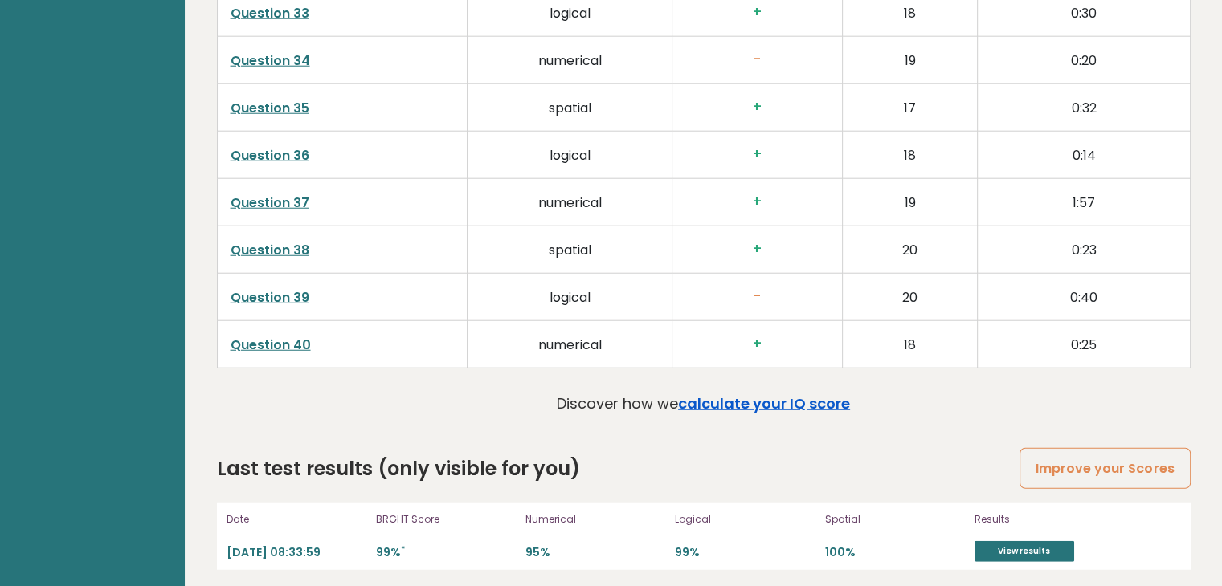
click at [790, 394] on link "calculate your IQ score" at bounding box center [764, 404] width 172 height 20
